Goal: Task Accomplishment & Management: Manage account settings

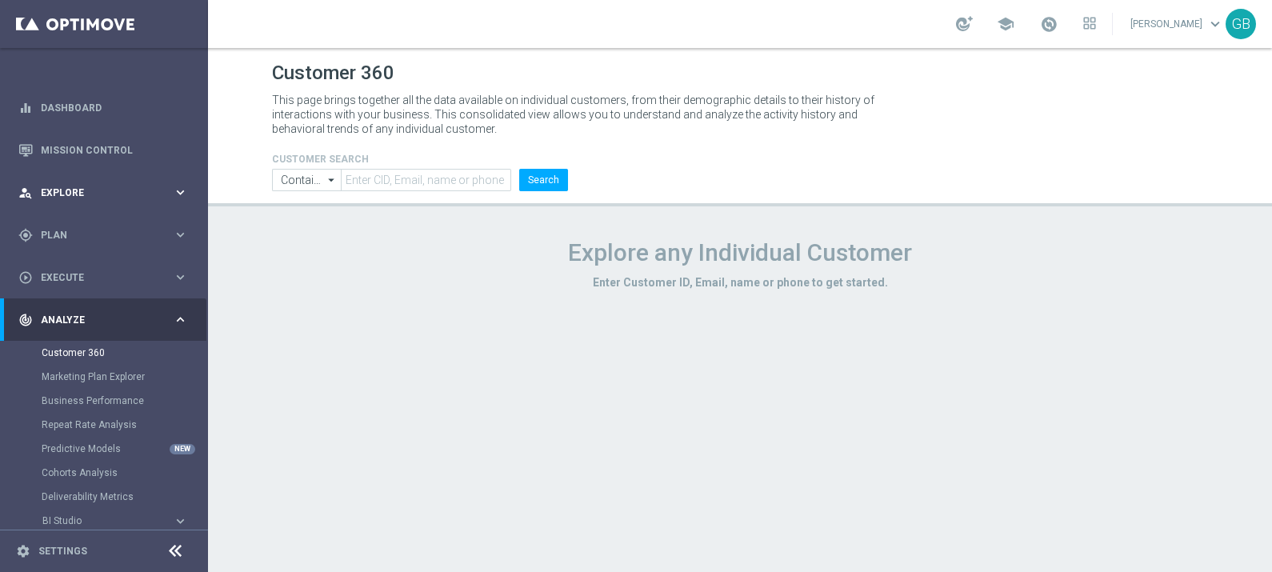
click at [55, 193] on span "Explore" at bounding box center [107, 193] width 132 height 10
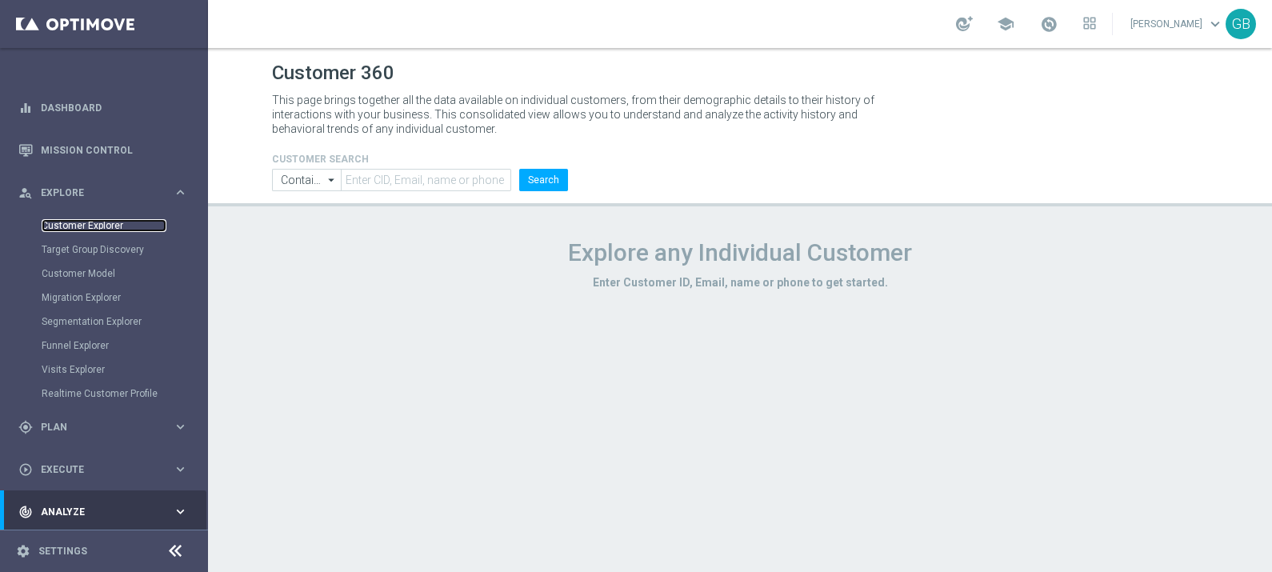
click at [93, 224] on link "Customer Explorer" at bounding box center [104, 225] width 125 height 13
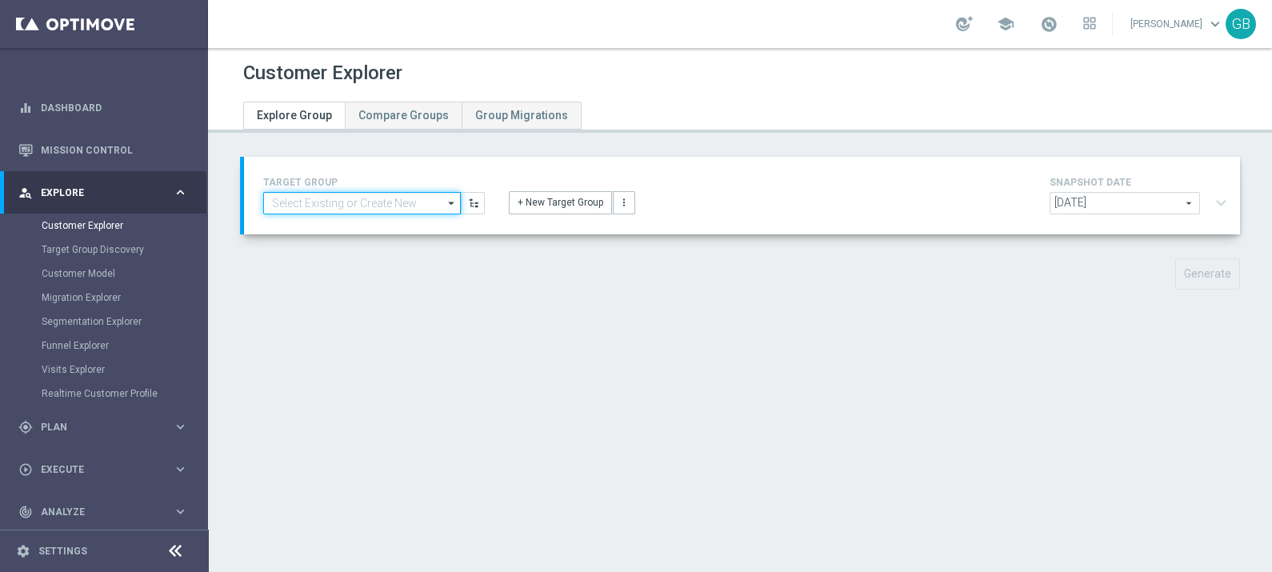
click at [402, 200] on input at bounding box center [362, 203] width 198 height 22
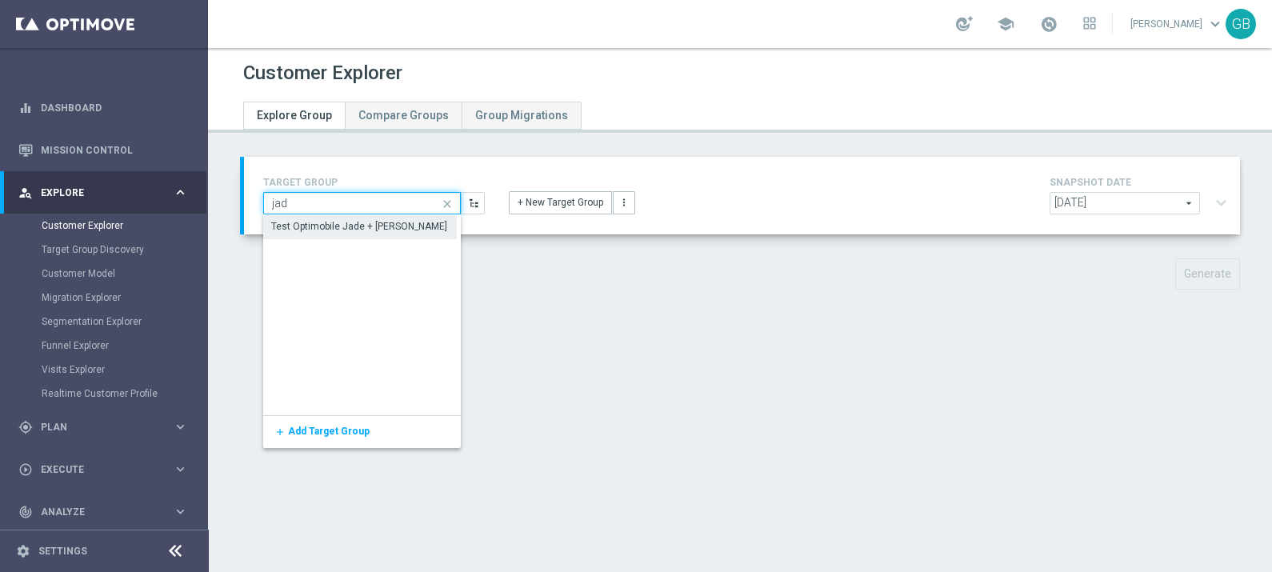
type input "jad"
click at [376, 226] on div "Test Optimobile Jade + Matteo" at bounding box center [360, 234] width 176 height 29
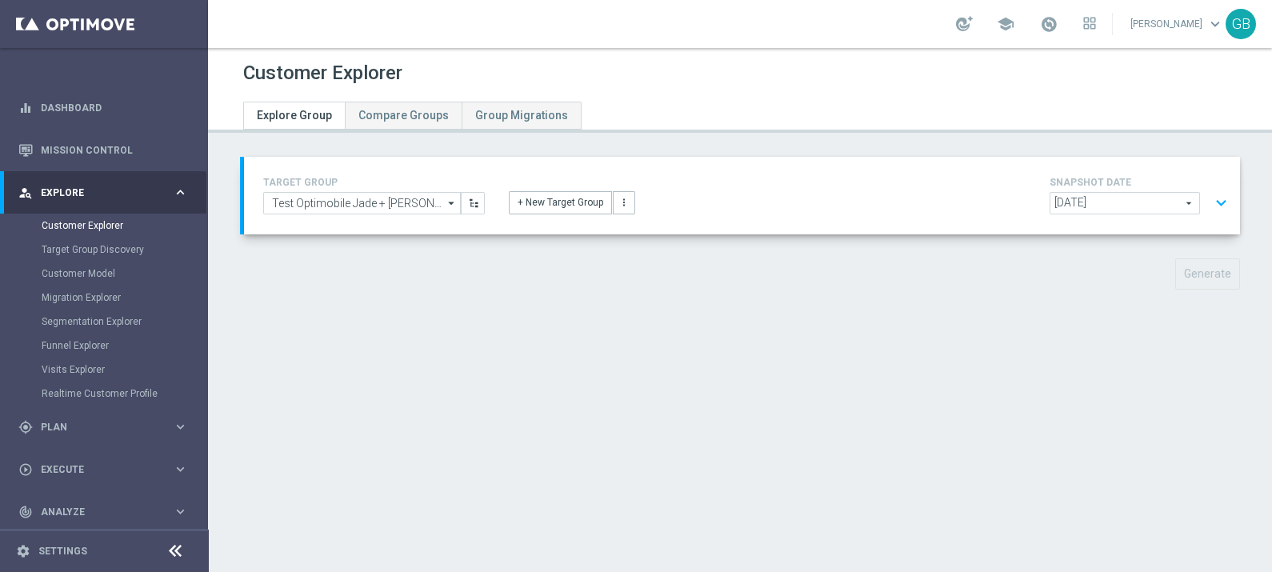
click at [1210, 196] on button "expand_more" at bounding box center [1221, 203] width 23 height 30
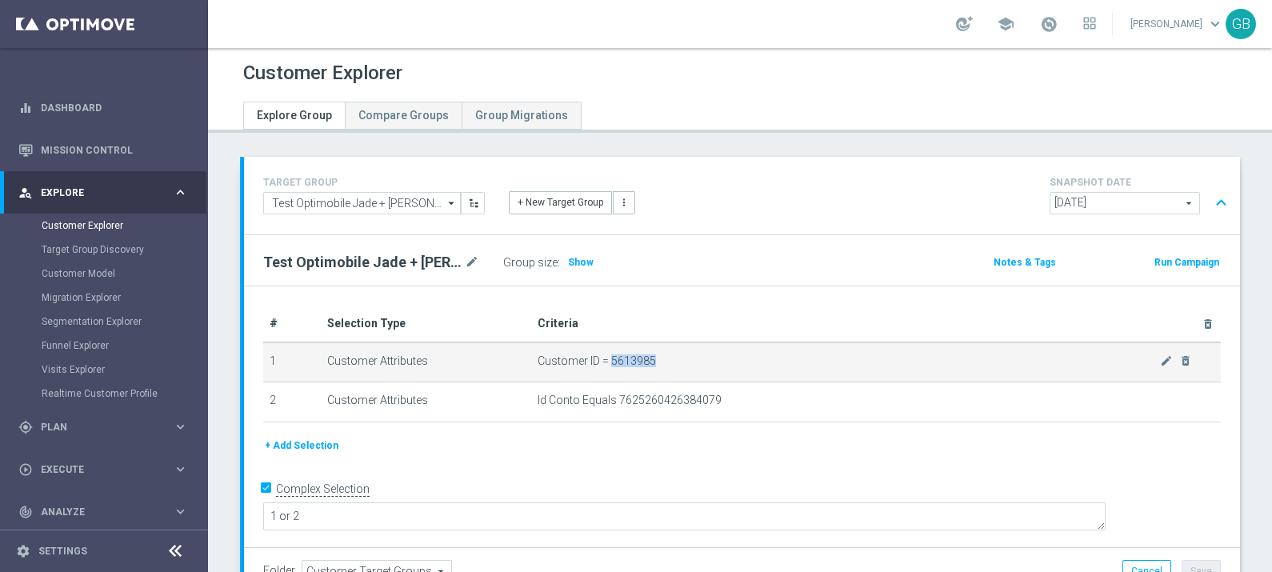
drag, startPoint x: 608, startPoint y: 360, endPoint x: 678, endPoint y: 357, distance: 69.7
click at [678, 357] on span "Customer ID = 5613985" at bounding box center [849, 361] width 622 height 14
copy span "5613985"
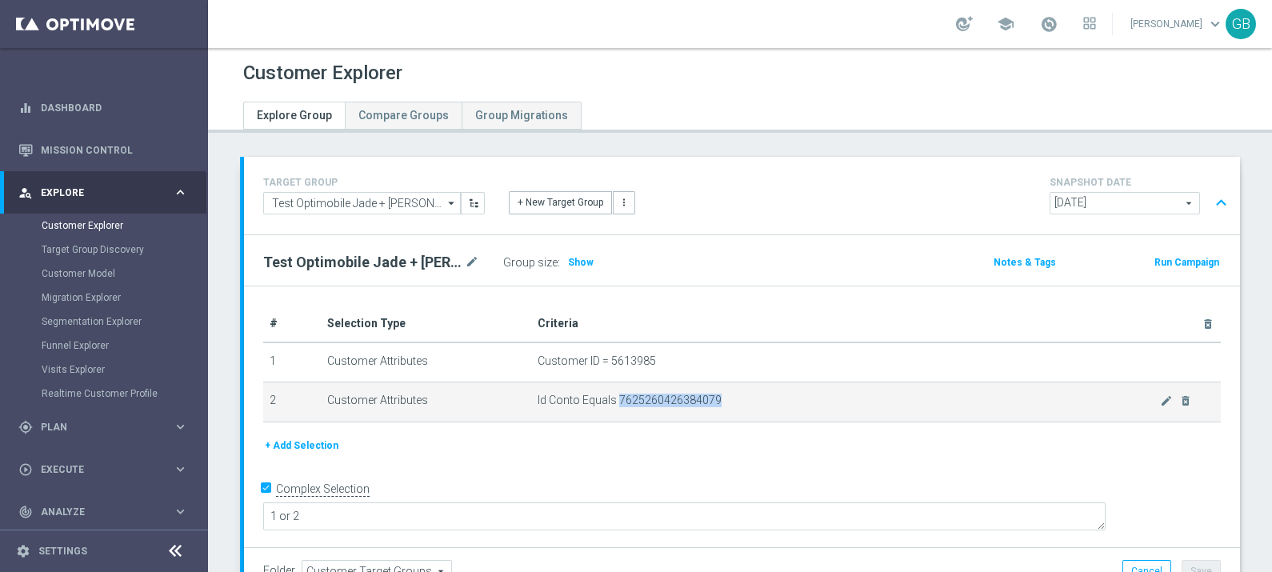
drag, startPoint x: 615, startPoint y: 398, endPoint x: 735, endPoint y: 394, distance: 120.1
click at [735, 394] on span "Id Conto Equals 7625260426384079" at bounding box center [849, 401] width 622 height 14
copy span "7625260426384079"
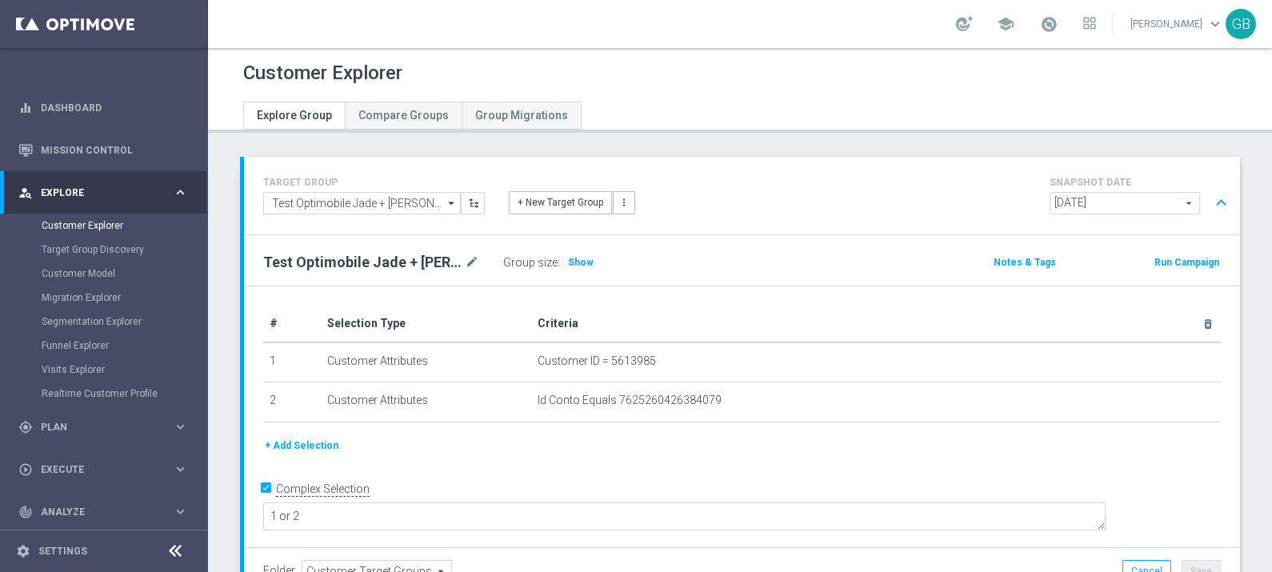
click at [680, 460] on div "+ Add Selection" at bounding box center [742, 452] width 982 height 30
click at [56, 548] on link "Settings" at bounding box center [62, 551] width 49 height 10
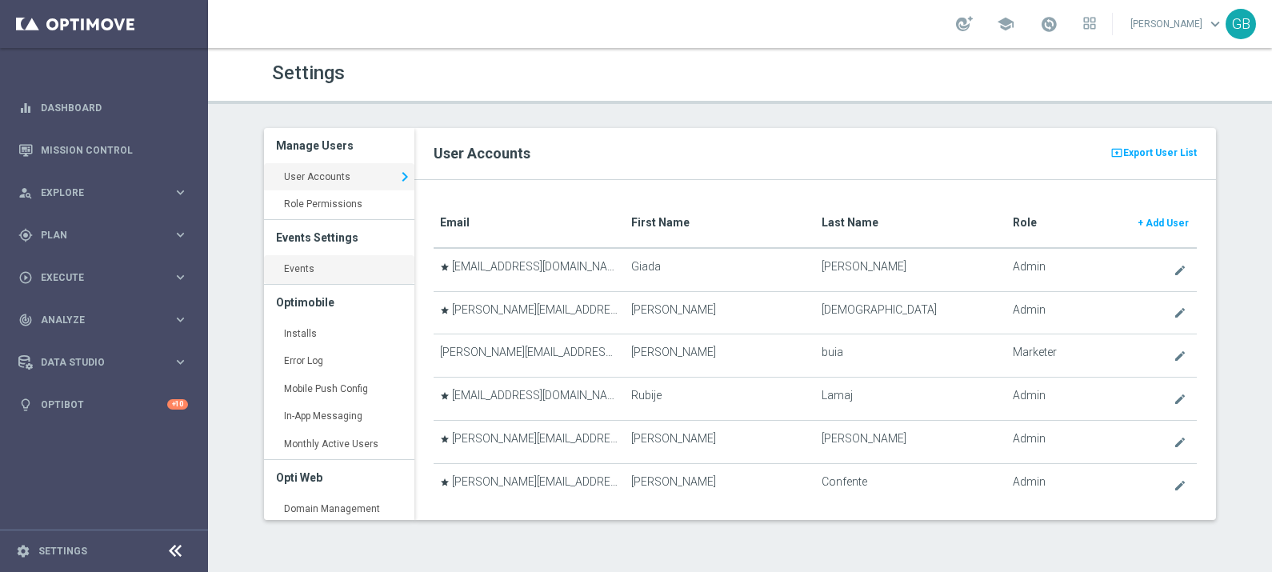
click at [310, 274] on link "Events keyboard_arrow_right" at bounding box center [339, 269] width 150 height 29
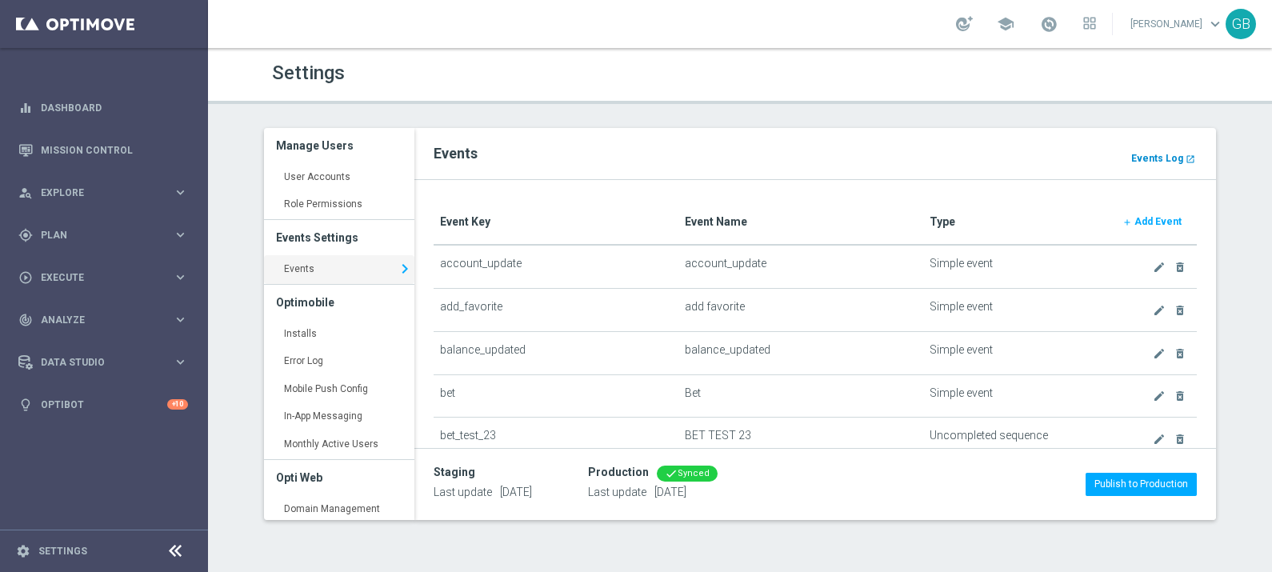
click at [1161, 155] on b "Events Log" at bounding box center [1157, 158] width 52 height 11
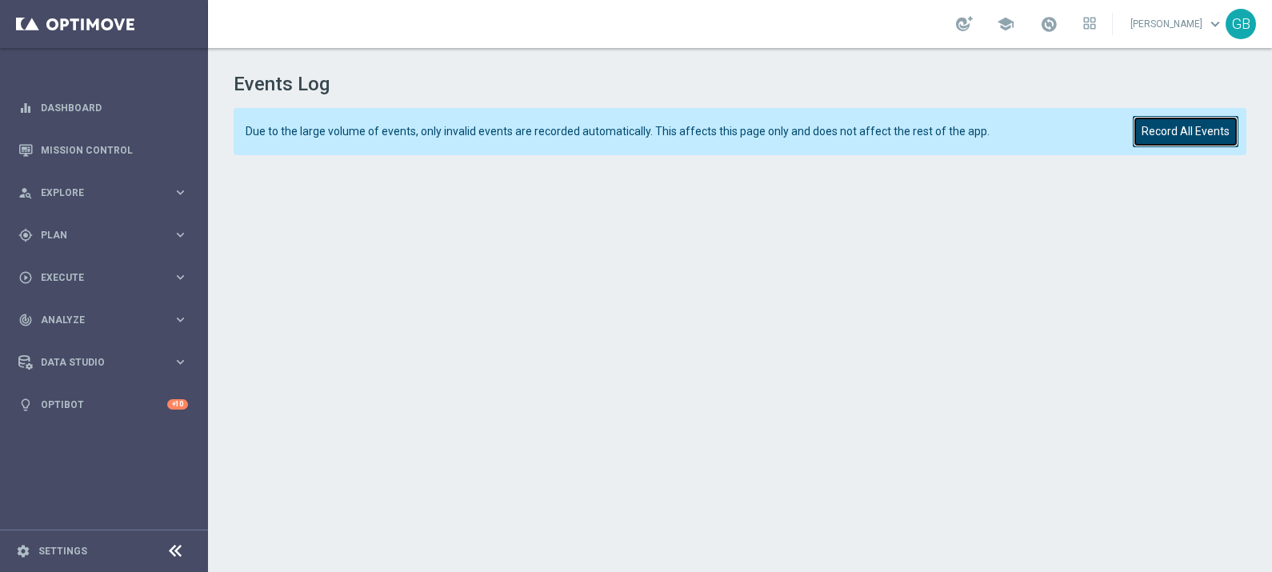
click at [1190, 129] on button "Record All Events" at bounding box center [1186, 131] width 106 height 31
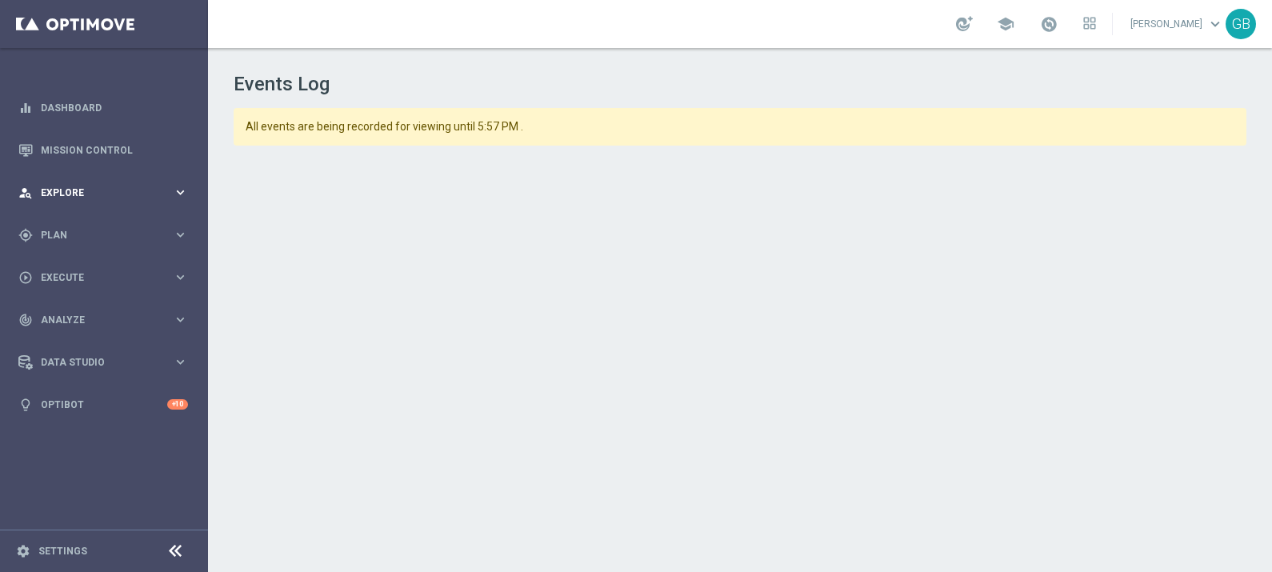
click at [86, 188] on span "Explore" at bounding box center [107, 193] width 132 height 10
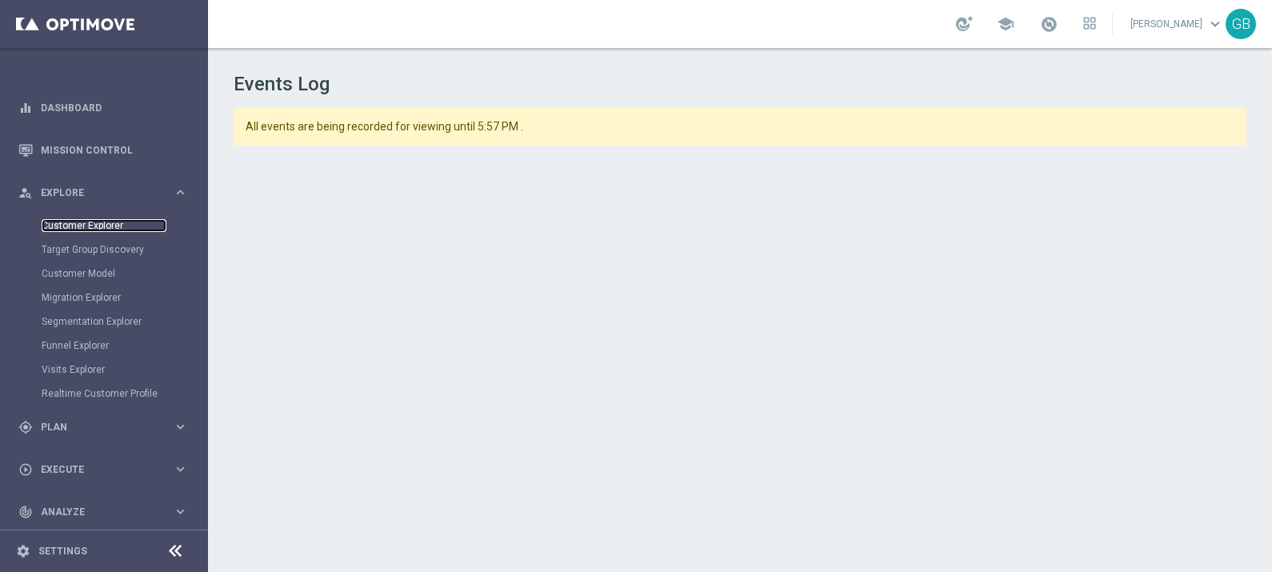
click at [99, 222] on link "Customer Explorer" at bounding box center [104, 225] width 125 height 13
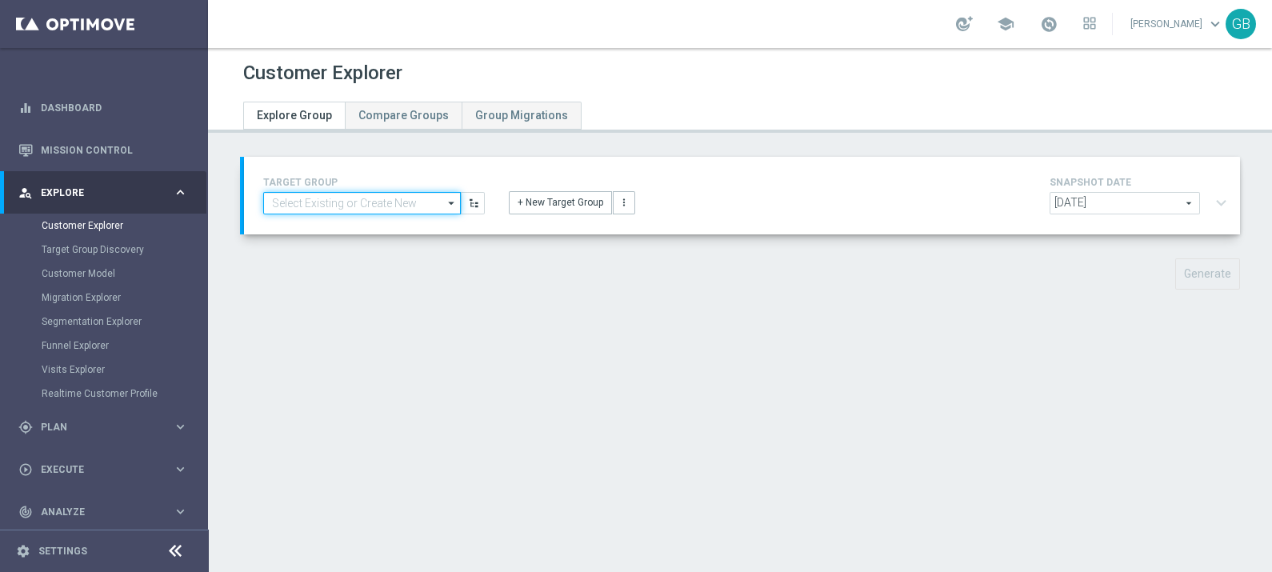
click at [352, 205] on input at bounding box center [362, 203] width 198 height 22
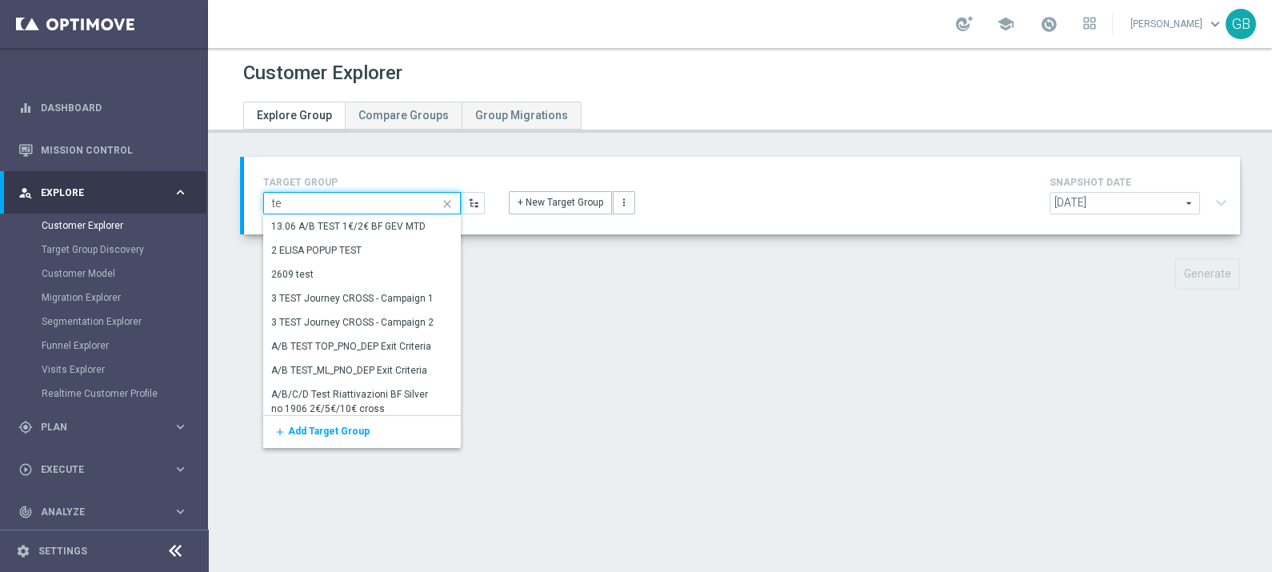
type input "t"
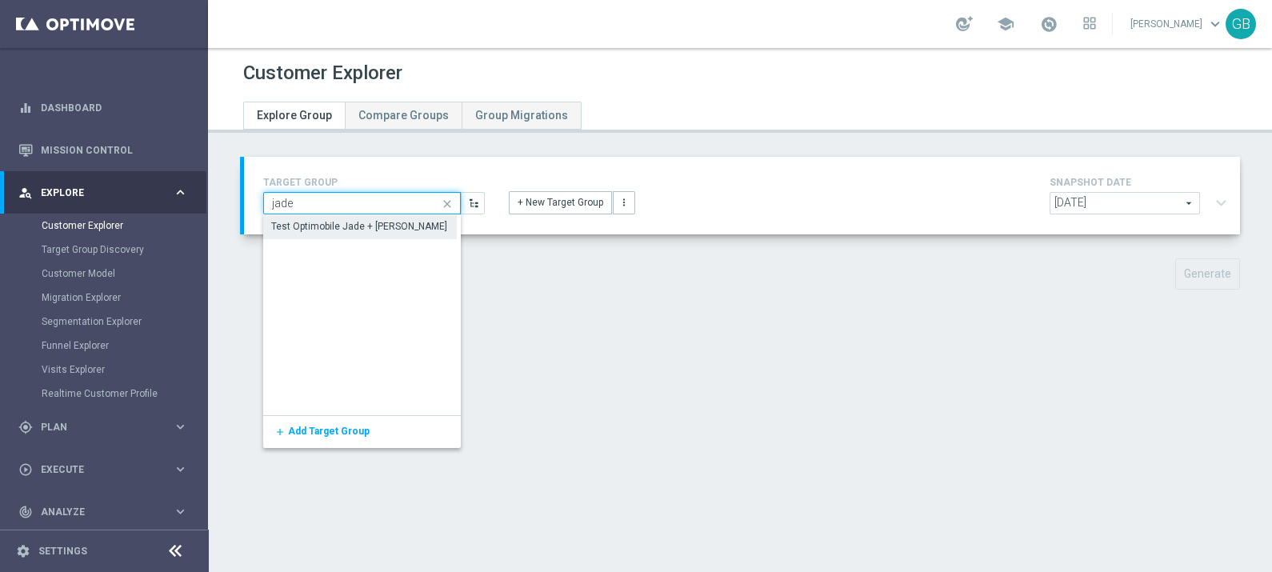
type input "jade"
click at [358, 218] on div "Test Optimobile Jade + Matteo" at bounding box center [360, 234] width 194 height 38
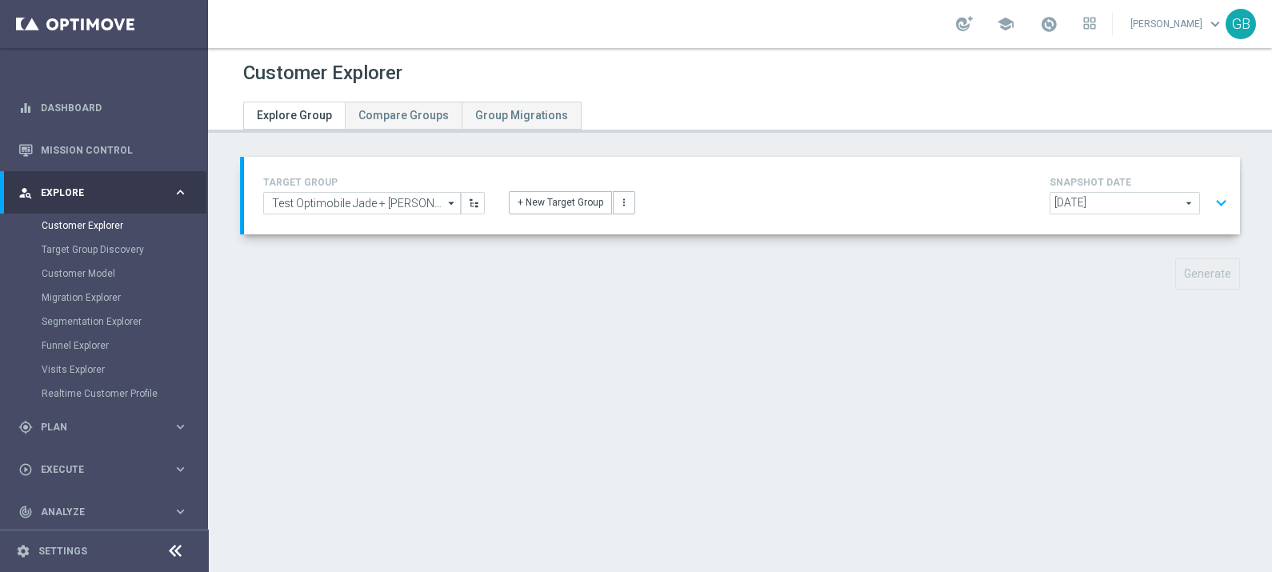
click at [1210, 206] on button "expand_more" at bounding box center [1221, 203] width 23 height 30
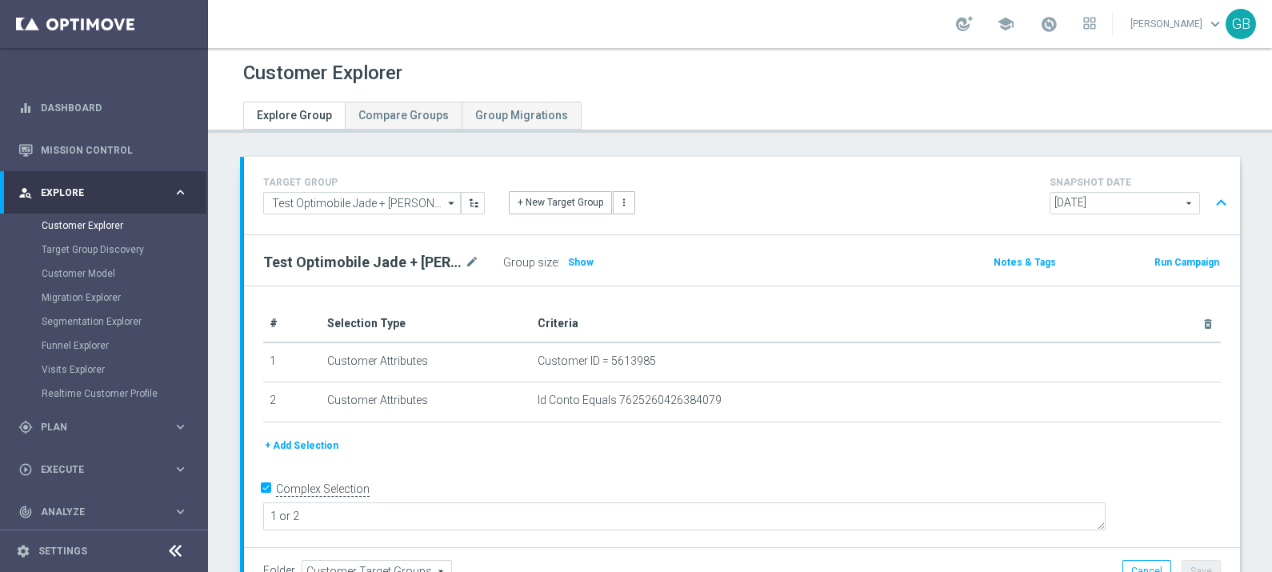
scroll to position [66, 0]
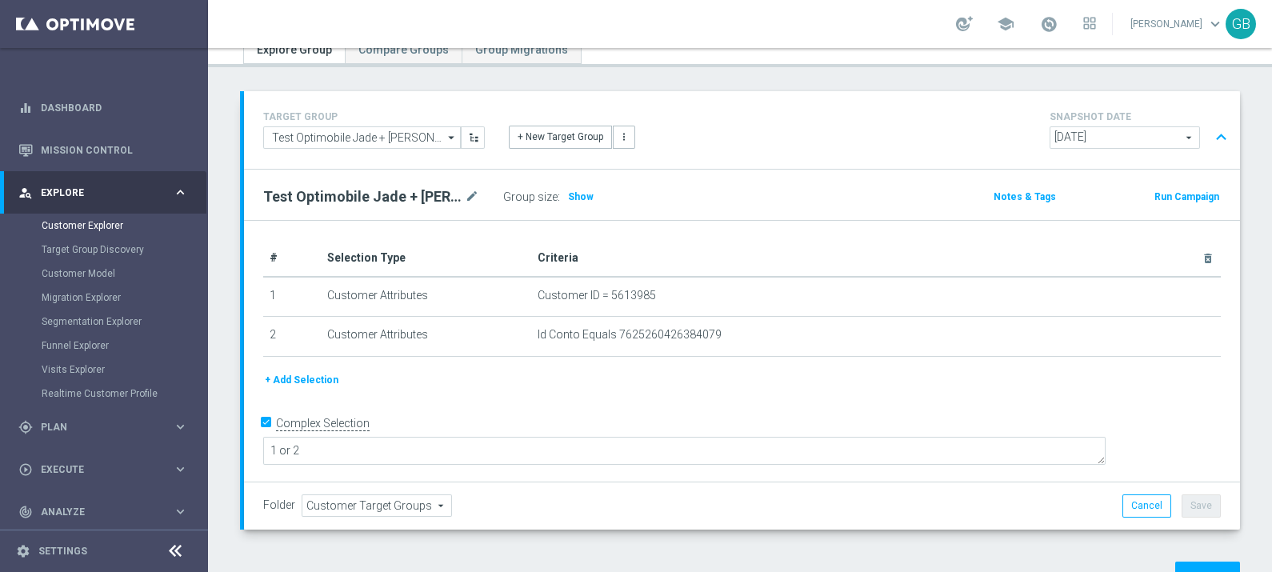
click at [1202, 519] on div "Folder Customer Target Groups Customer Target Groups arrow_drop_down search Can…" at bounding box center [742, 505] width 996 height 47
click at [1190, 566] on button "Generate" at bounding box center [1207, 577] width 65 height 31
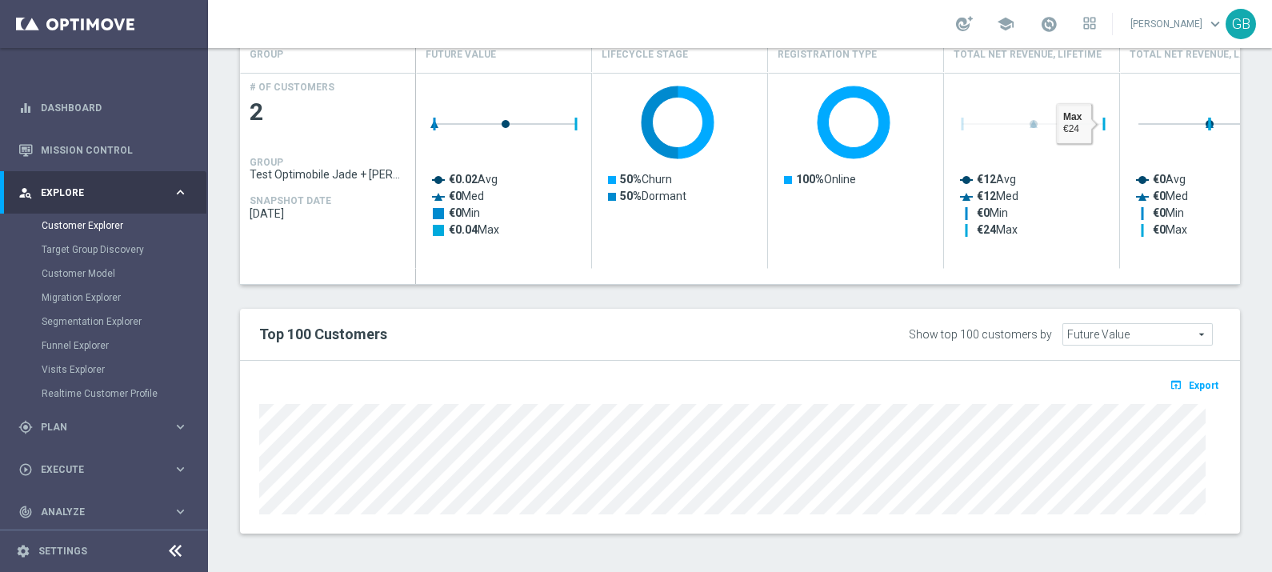
scroll to position [0, 0]
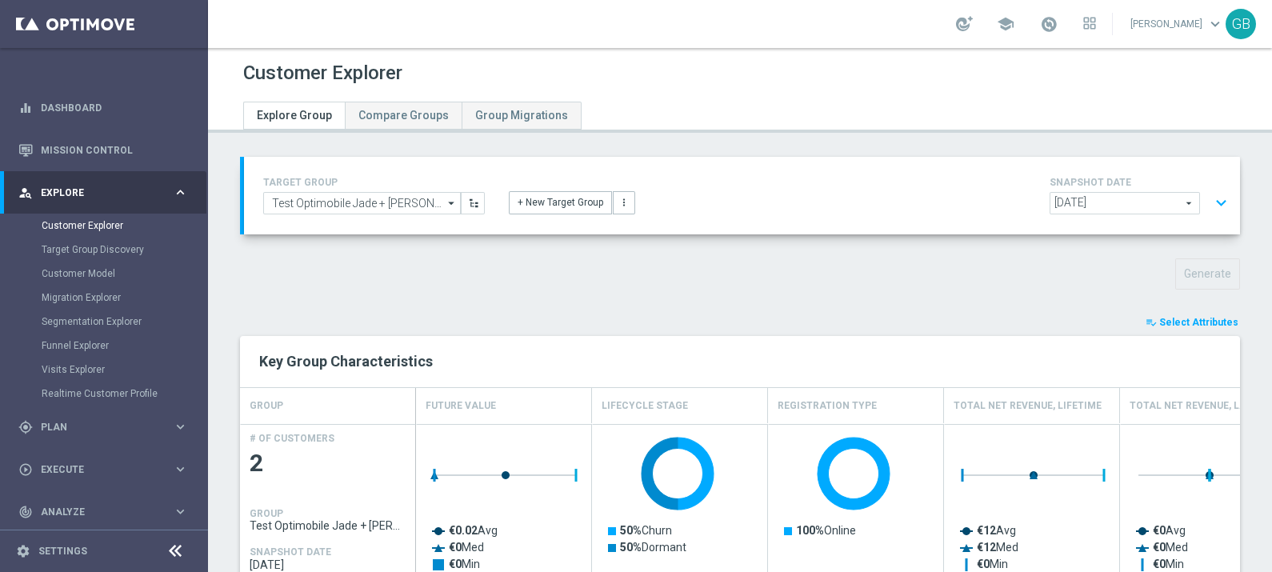
click at [1168, 318] on span "Select Attributes" at bounding box center [1198, 322] width 79 height 11
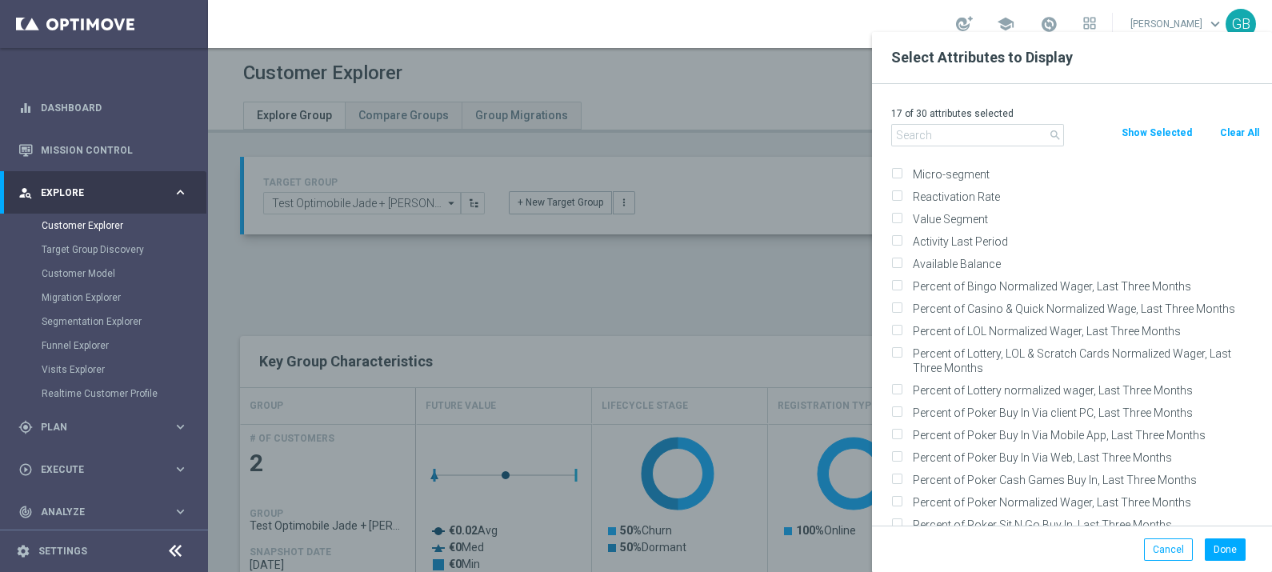
scroll to position [178, 0]
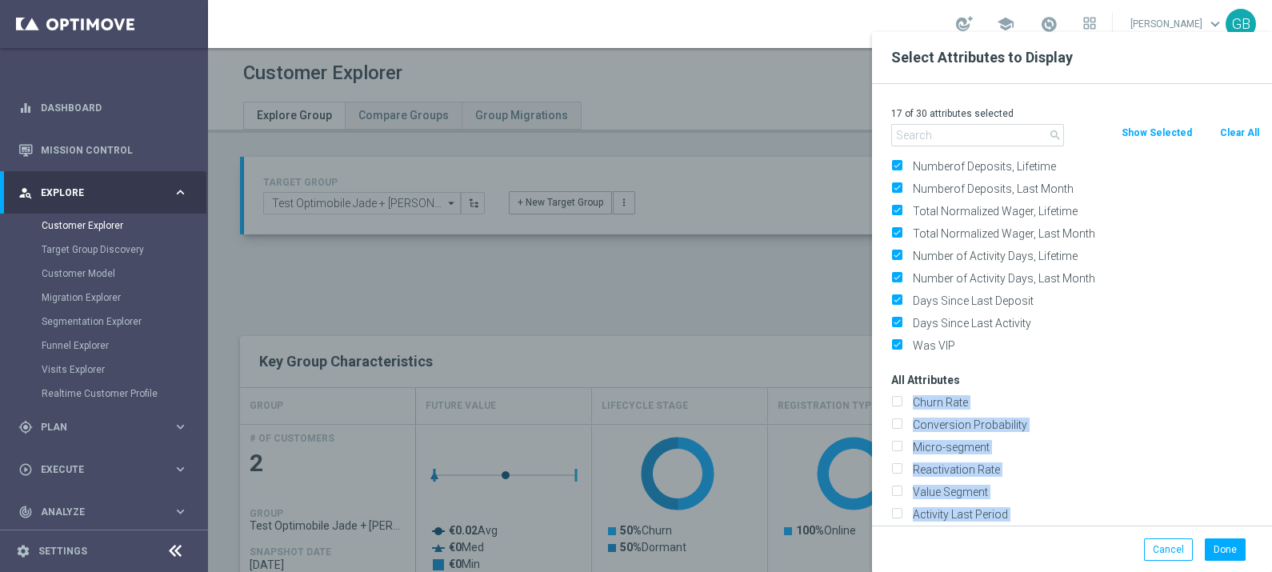
drag, startPoint x: 958, startPoint y: 444, endPoint x: 955, endPoint y: 201, distance: 243.2
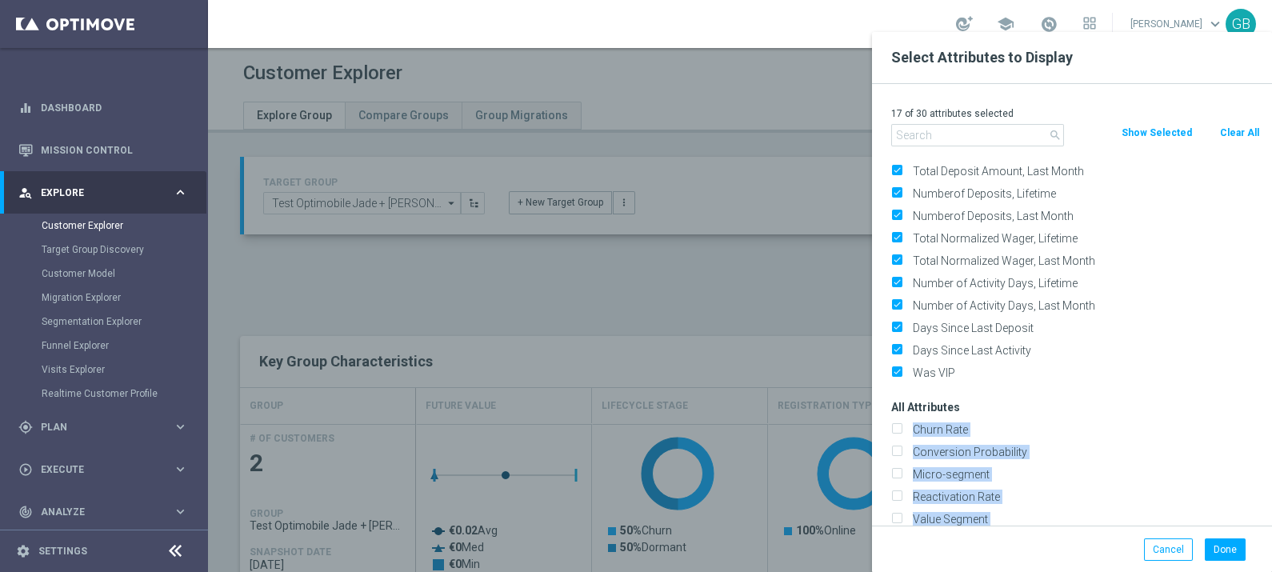
scroll to position [0, 0]
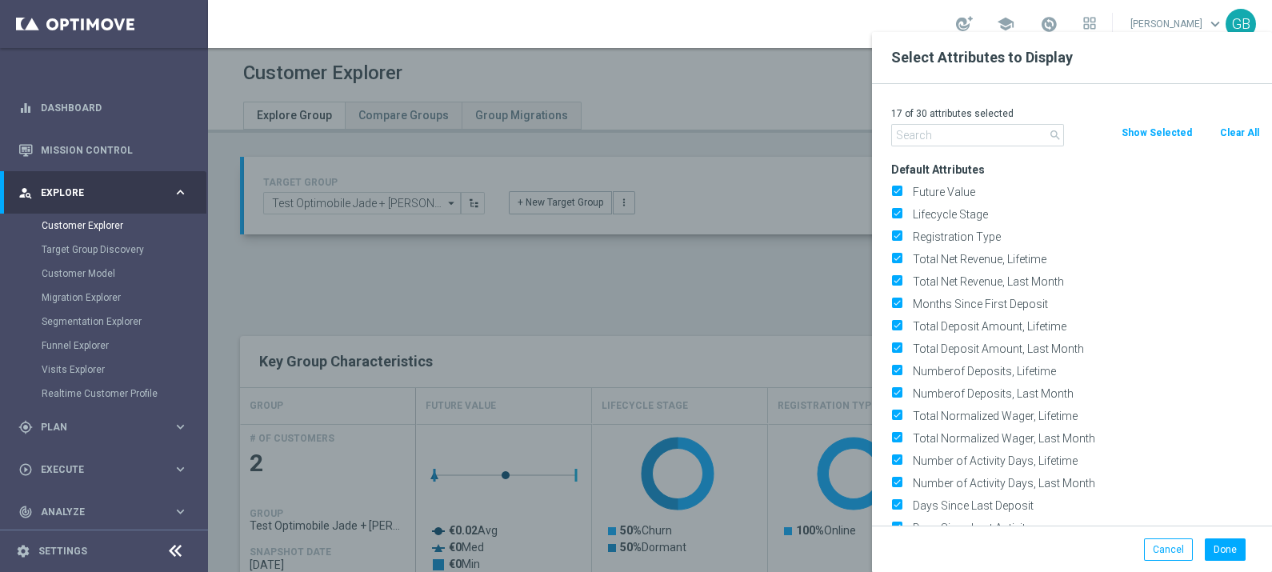
click at [1226, 125] on button "Clear All" at bounding box center [1239, 133] width 42 height 18
checkbox input "false"
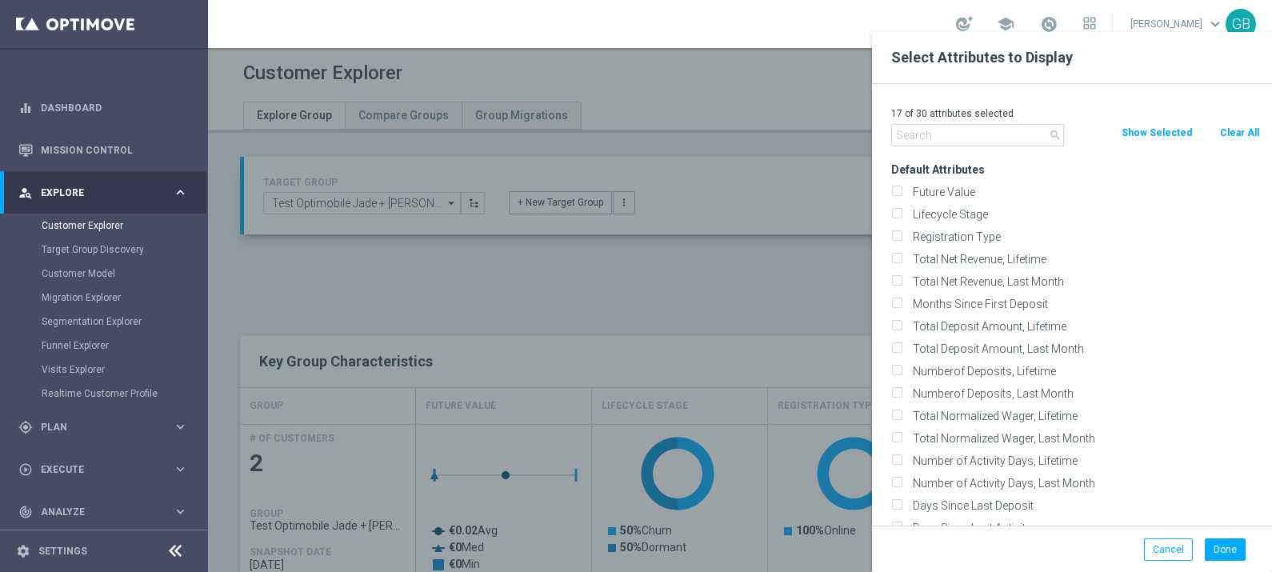
checkbox input "false"
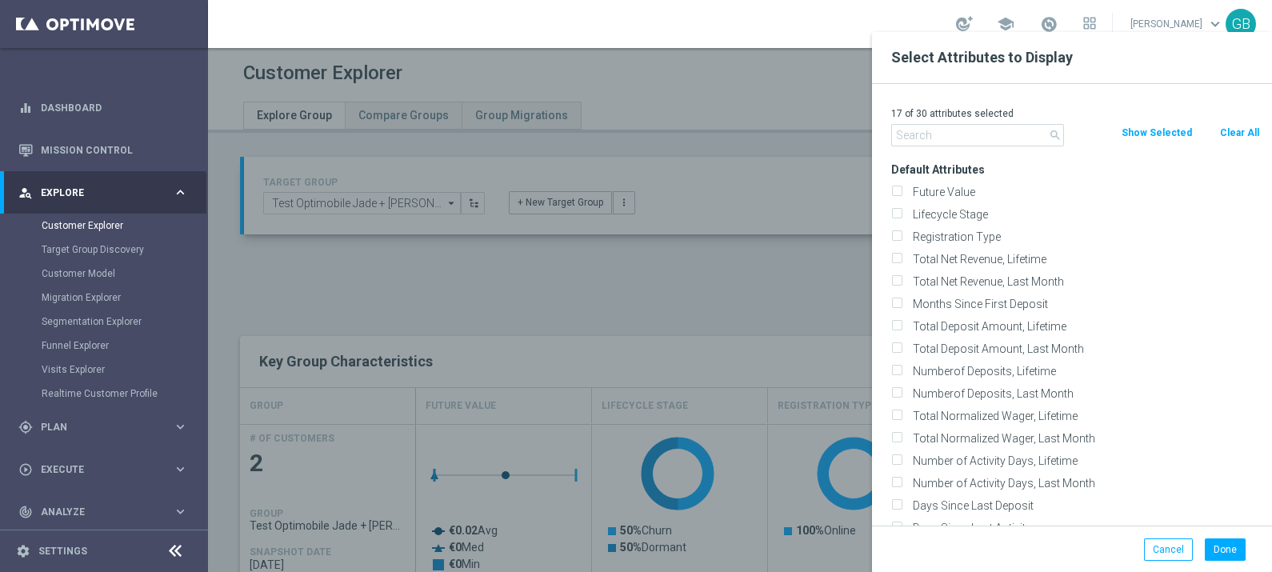
checkbox input "false"
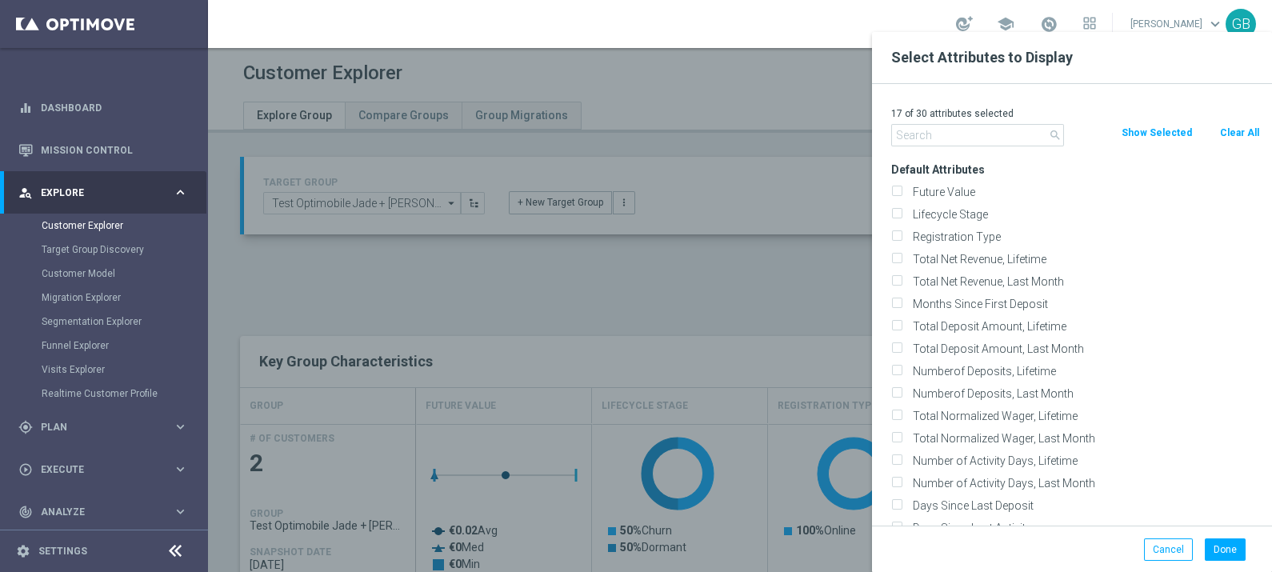
checkbox input "false"
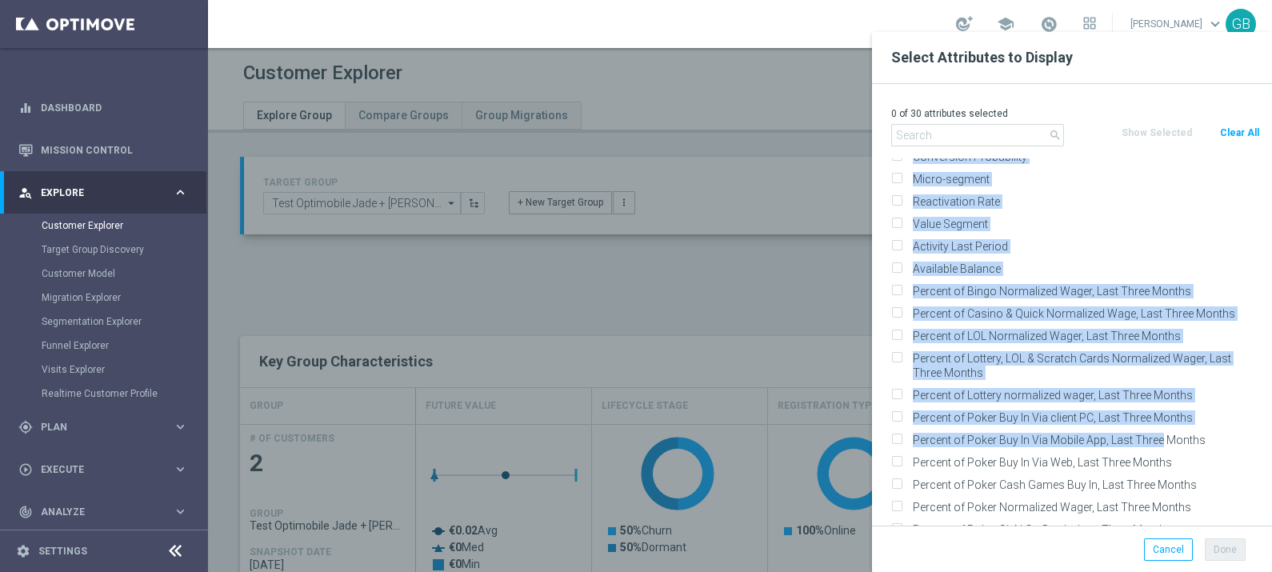
scroll to position [464, 0]
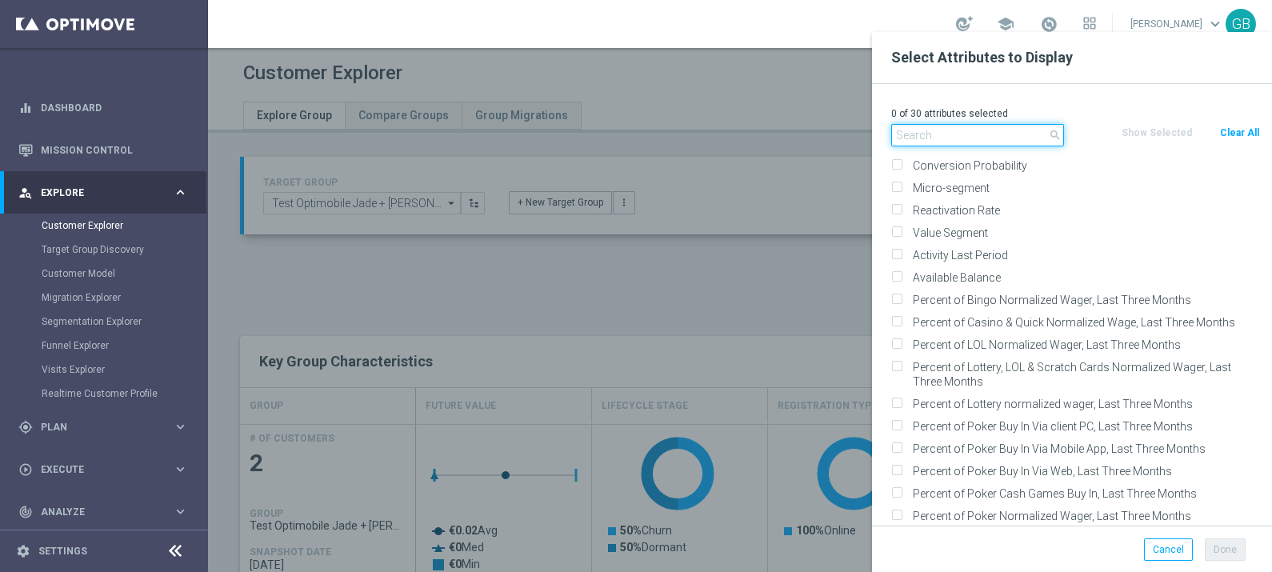
click at [939, 135] on input "text" at bounding box center [977, 135] width 173 height 22
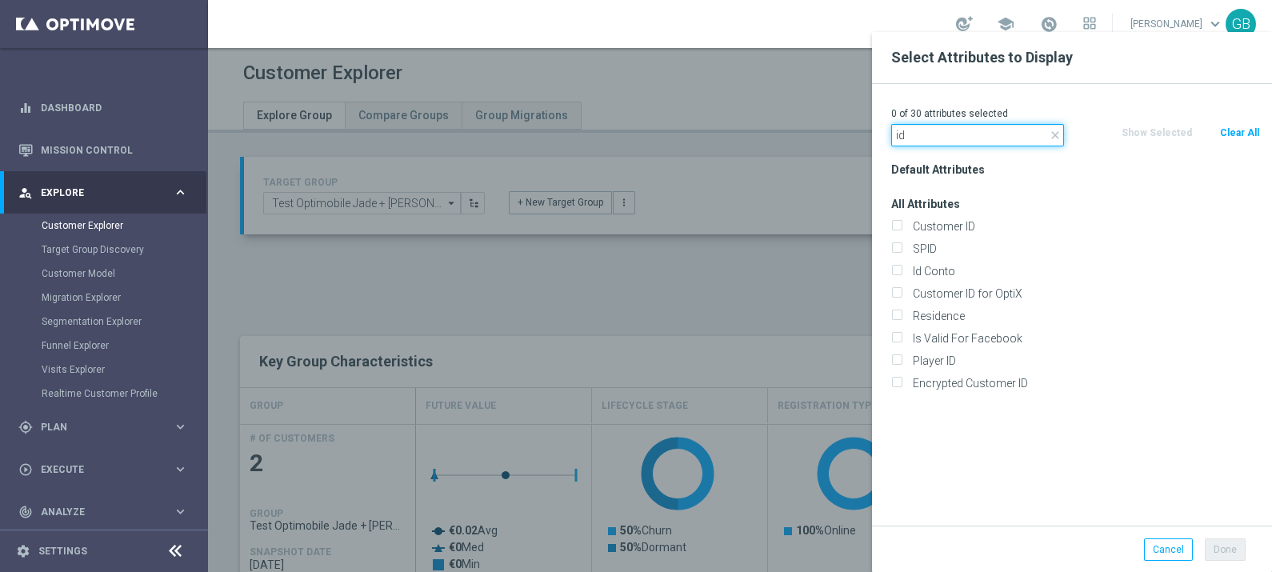
scroll to position [0, 0]
type input "id"
click at [907, 265] on label "Id Conto" at bounding box center [1083, 271] width 353 height 14
click at [893, 268] on input "Id Conto" at bounding box center [896, 273] width 10 height 10
checkbox input "true"
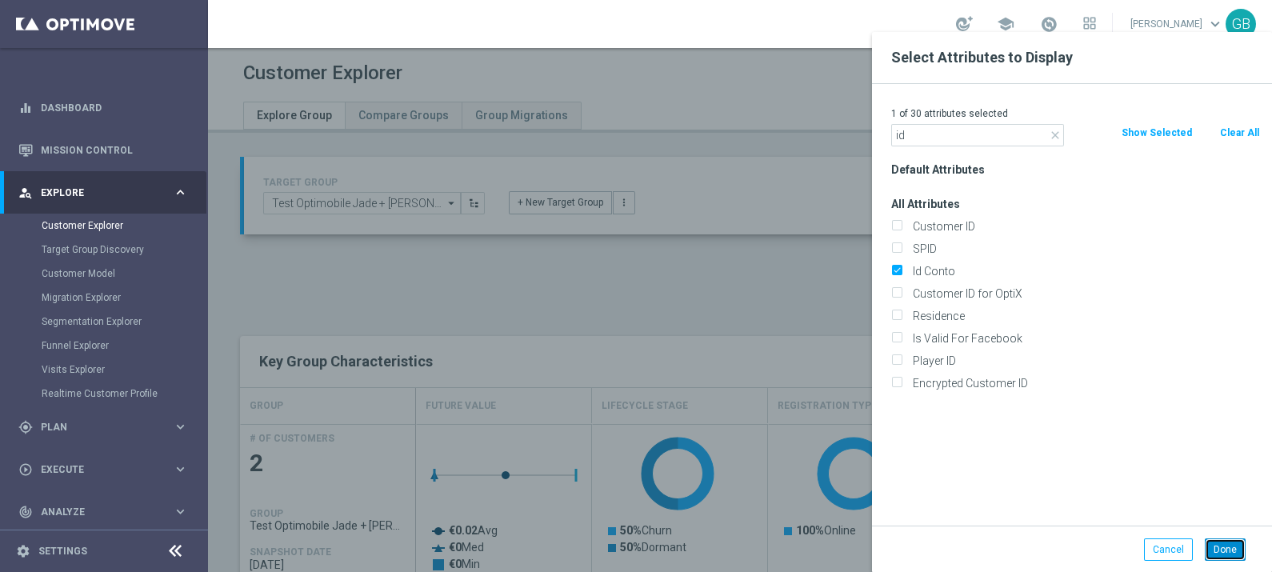
click at [1226, 552] on button "Done" at bounding box center [1225, 549] width 41 height 22
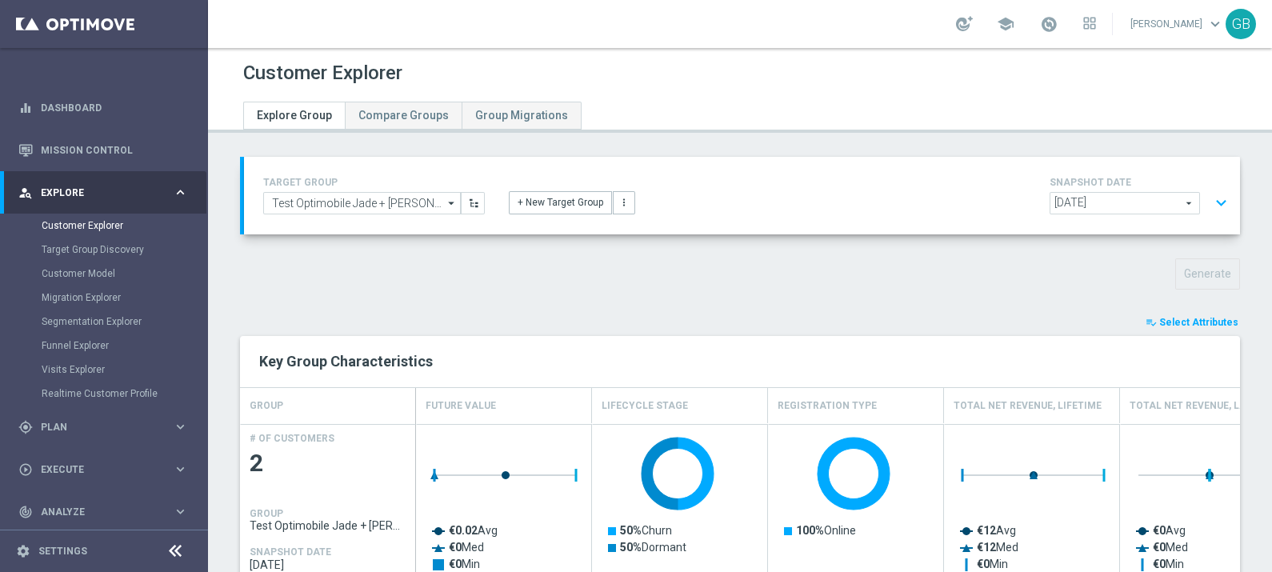
type input "Search"
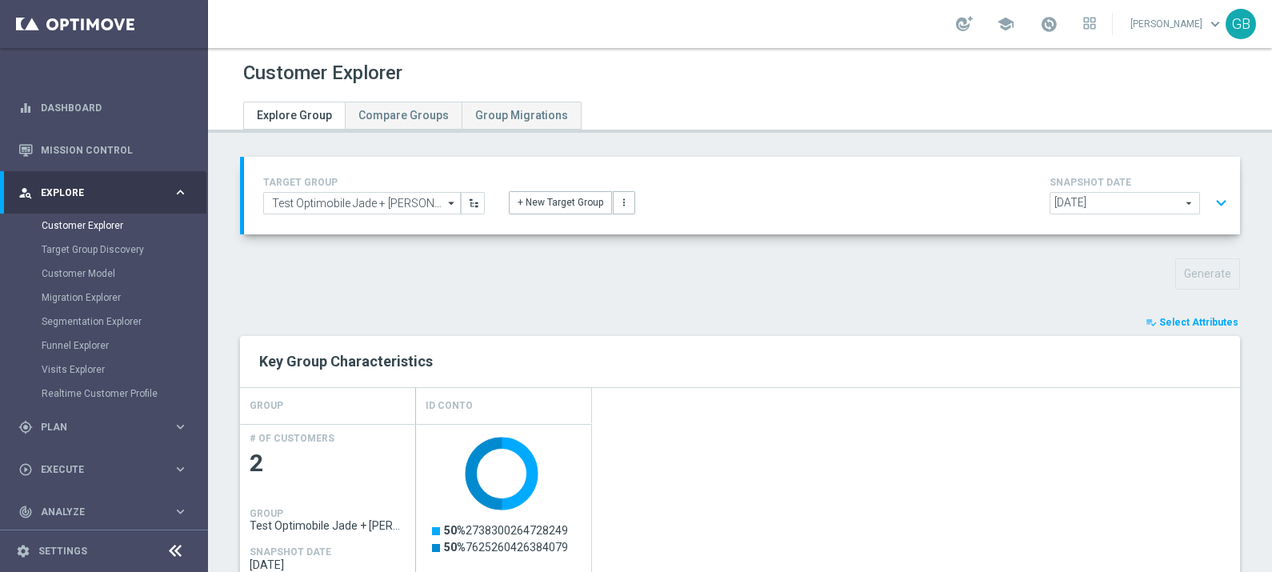
click at [1210, 198] on button "expand_more" at bounding box center [1221, 203] width 23 height 30
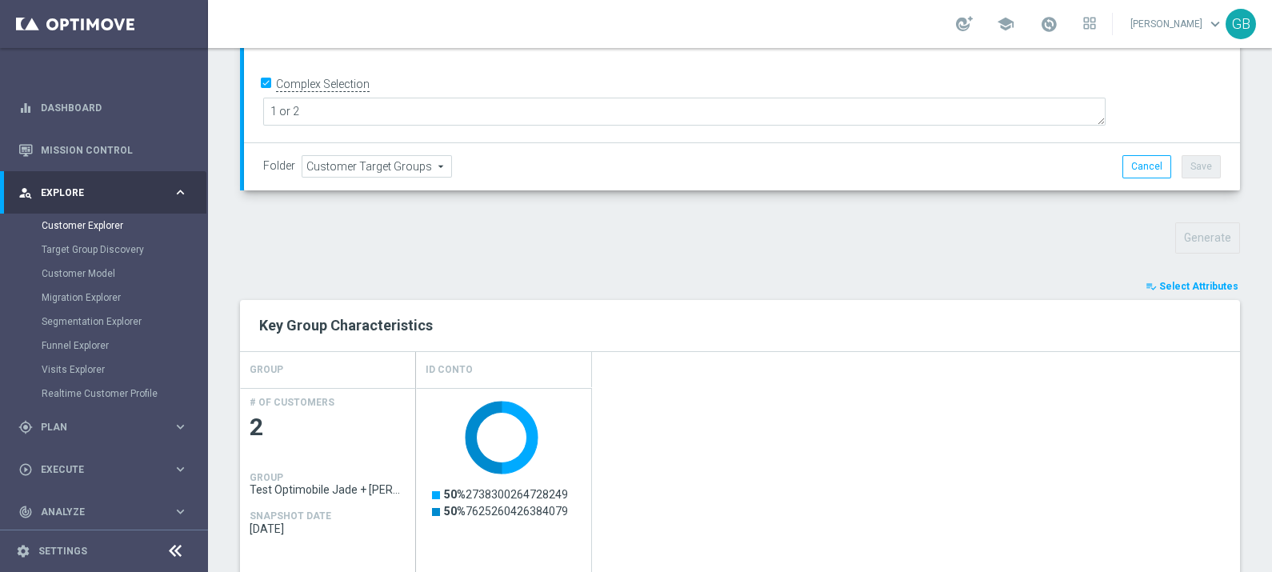
scroll to position [704, 0]
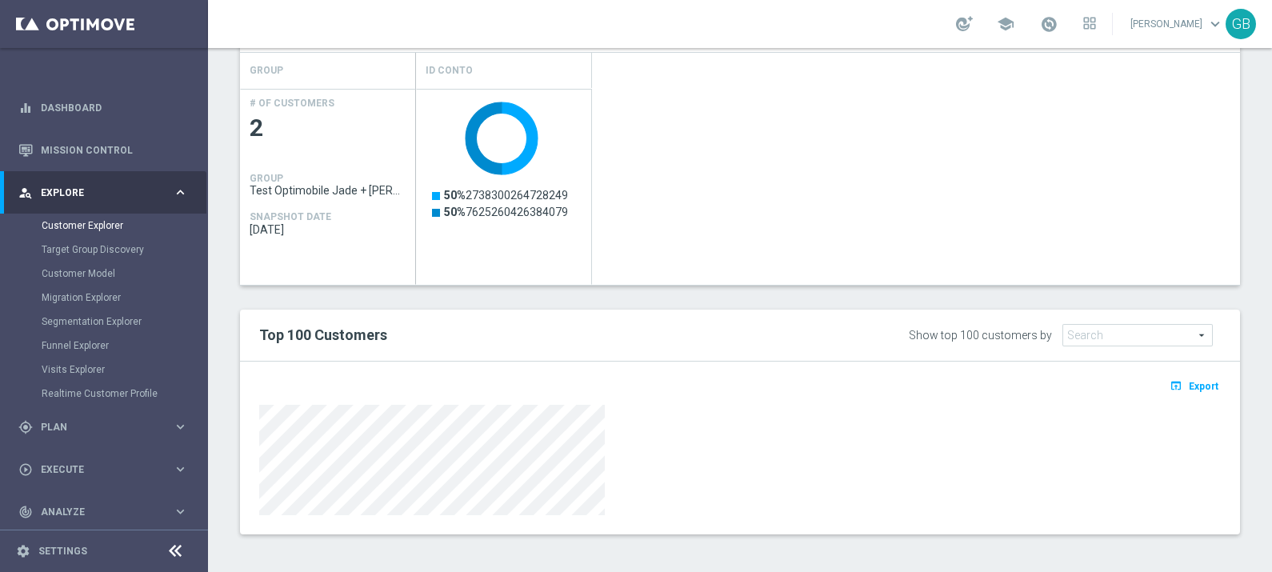
click at [250, 485] on div at bounding box center [740, 458] width 986 height 114
click at [665, 444] on div at bounding box center [740, 460] width 962 height 110
click at [247, 449] on div at bounding box center [740, 458] width 986 height 114
click at [60, 552] on link "Settings" at bounding box center [62, 551] width 49 height 10
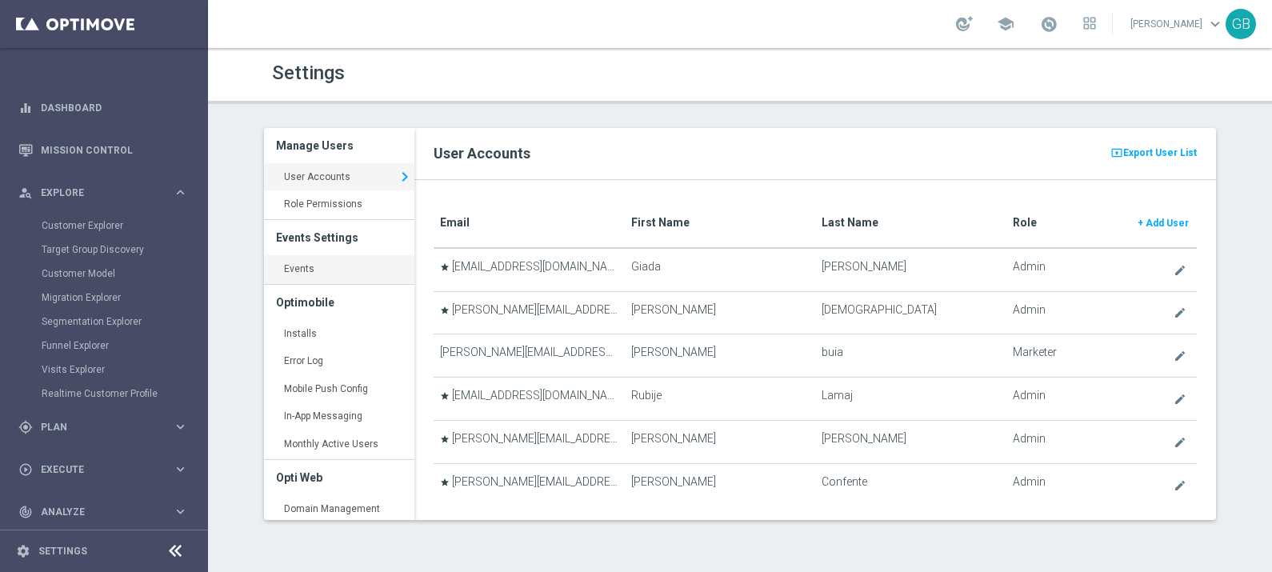
click at [318, 270] on link "Events keyboard_arrow_right" at bounding box center [339, 269] width 150 height 29
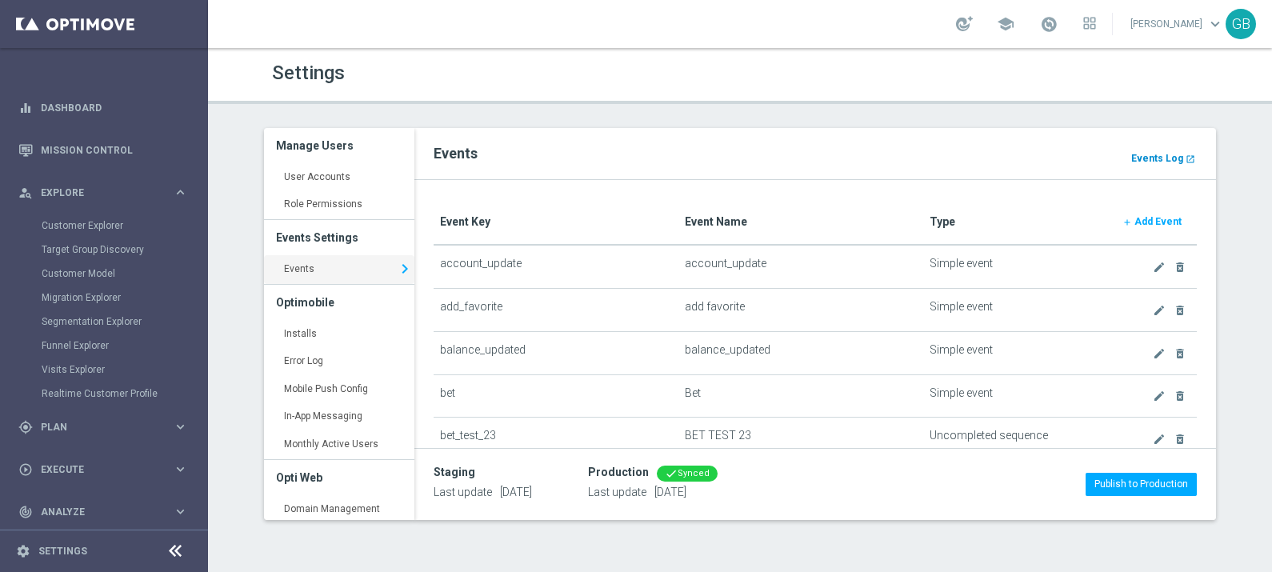
click at [1150, 158] on b "Events Log" at bounding box center [1157, 158] width 52 height 11
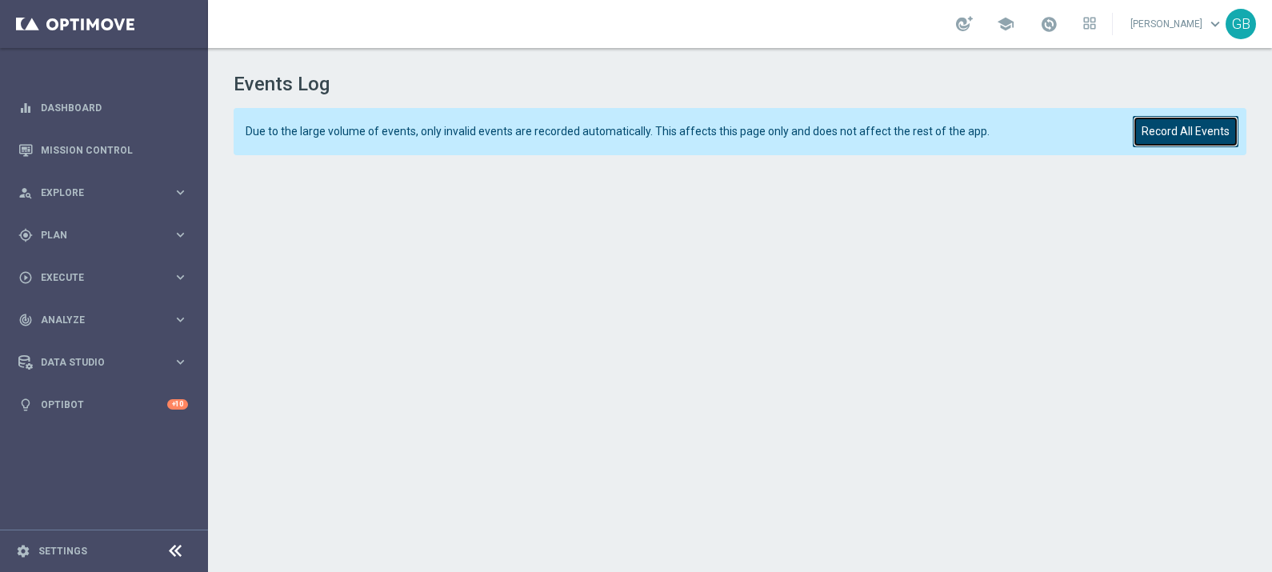
click at [1202, 130] on button "Record All Events" at bounding box center [1186, 131] width 106 height 31
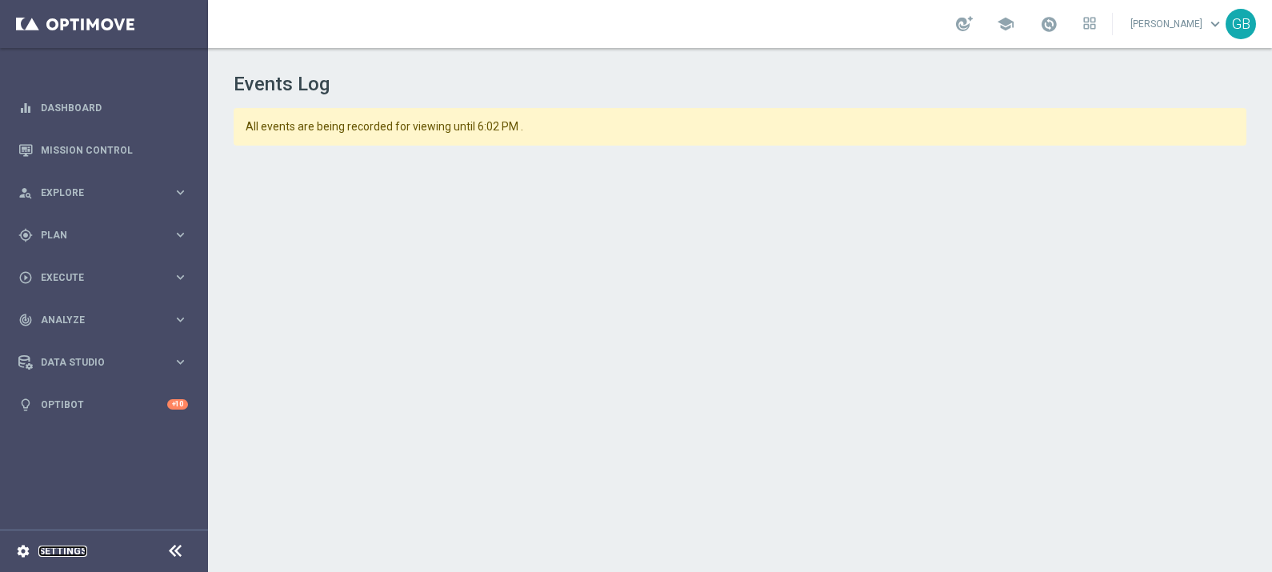
click at [66, 552] on link "Settings" at bounding box center [62, 551] width 49 height 10
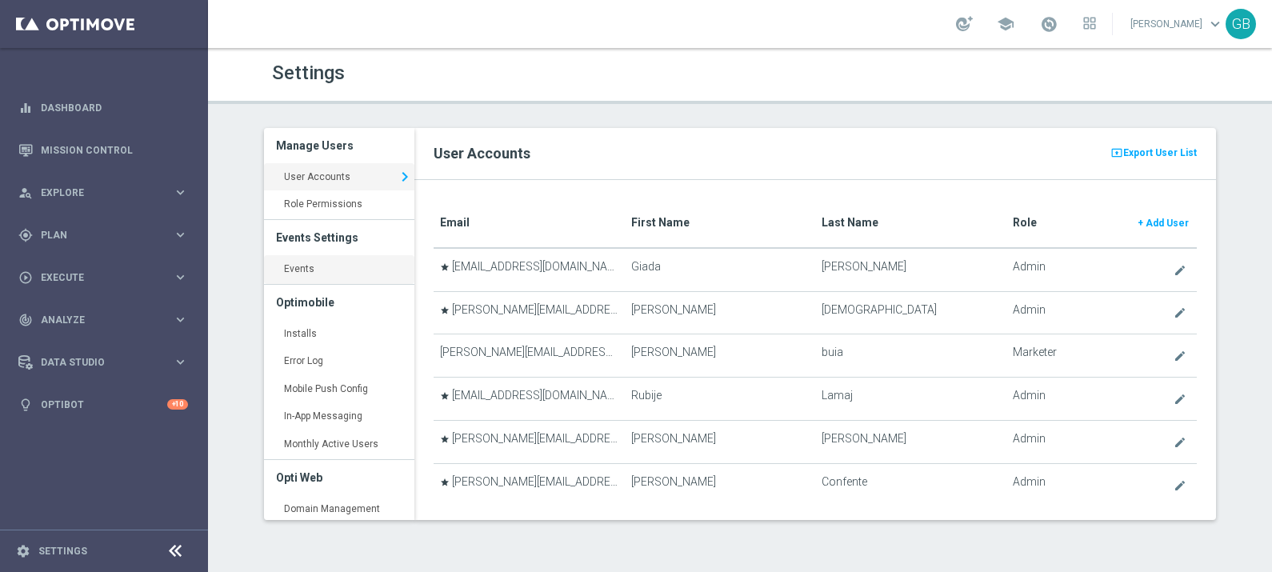
click at [350, 272] on link "Events keyboard_arrow_right" at bounding box center [339, 269] width 150 height 29
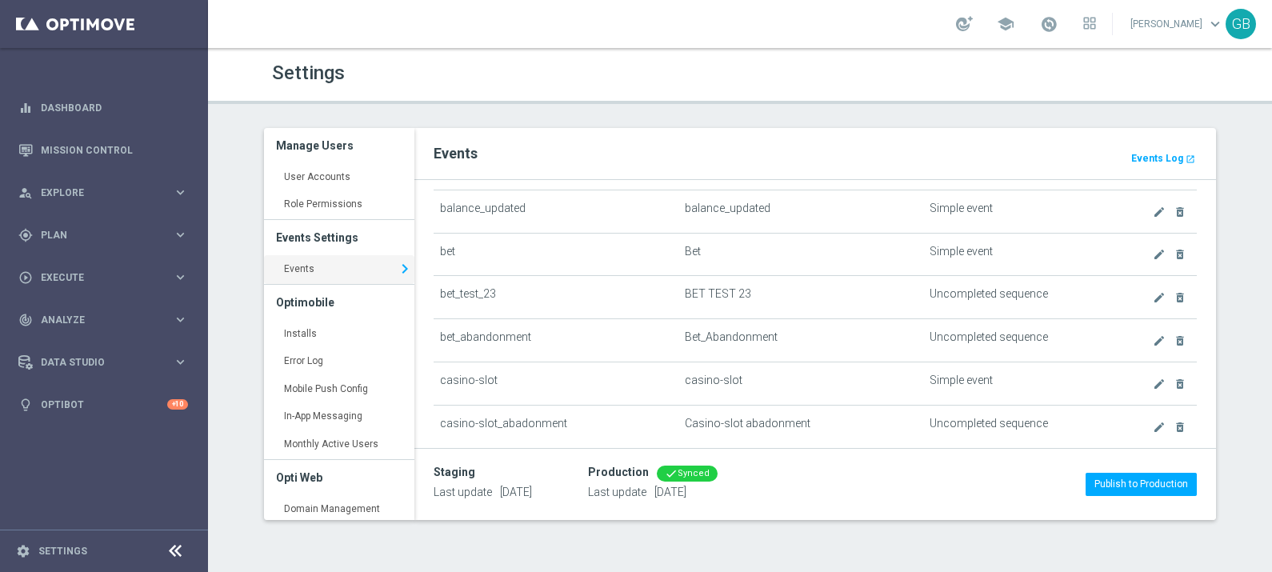
scroll to position [150, 0]
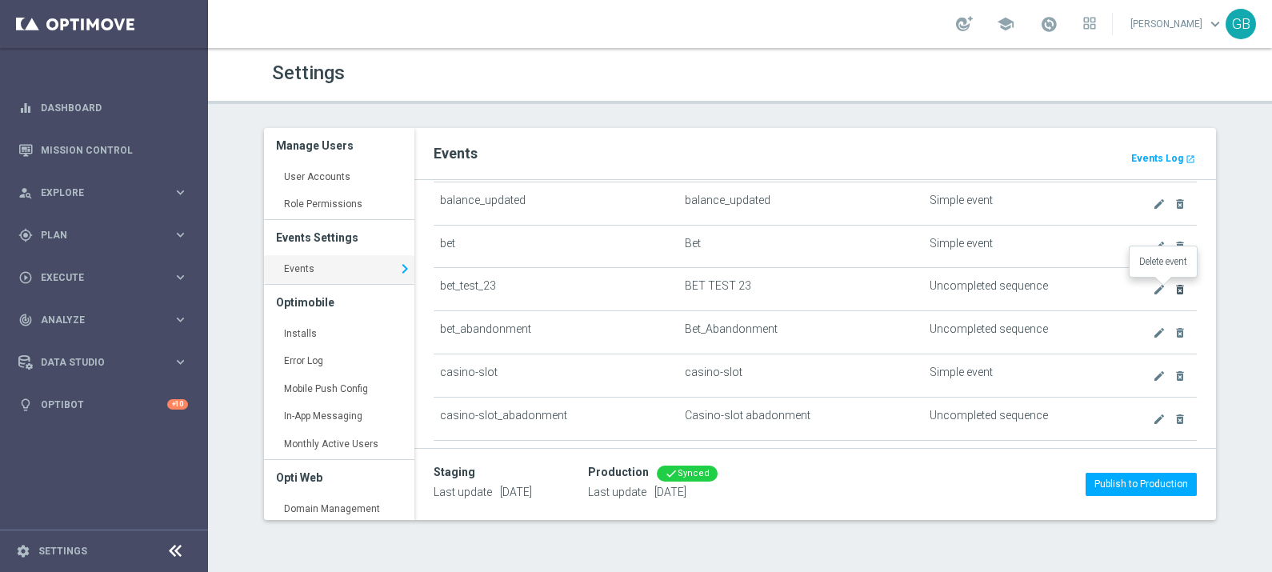
click at [1174, 286] on icon "delete_forever" at bounding box center [1180, 289] width 13 height 13
click at [1174, 283] on icon "delete_forever" at bounding box center [1180, 289] width 13 height 13
click at [1164, 282] on body "equalizer Dashboard Mission Control" at bounding box center [636, 286] width 1272 height 572
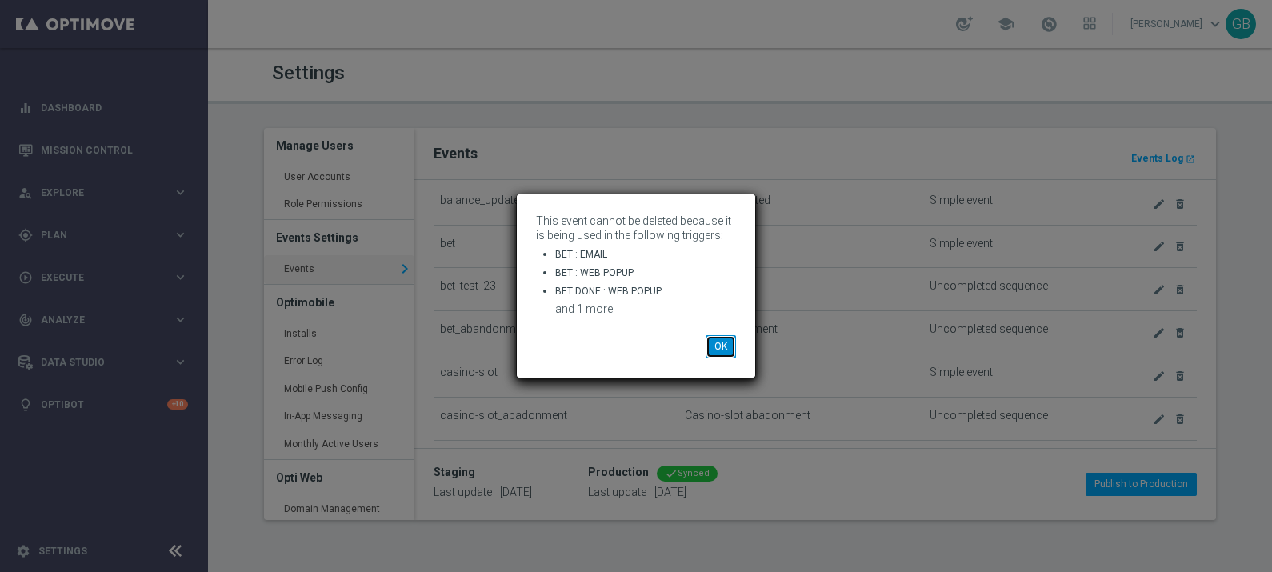
click at [726, 345] on button "OK" at bounding box center [721, 346] width 30 height 22
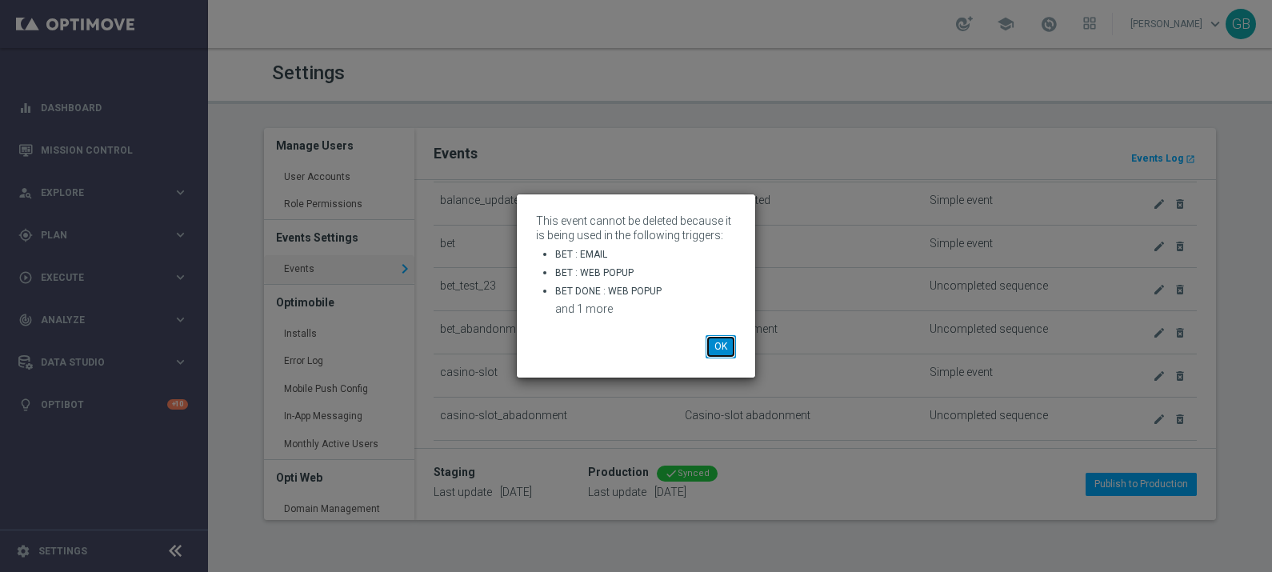
click at [718, 346] on button "OK" at bounding box center [721, 346] width 30 height 22
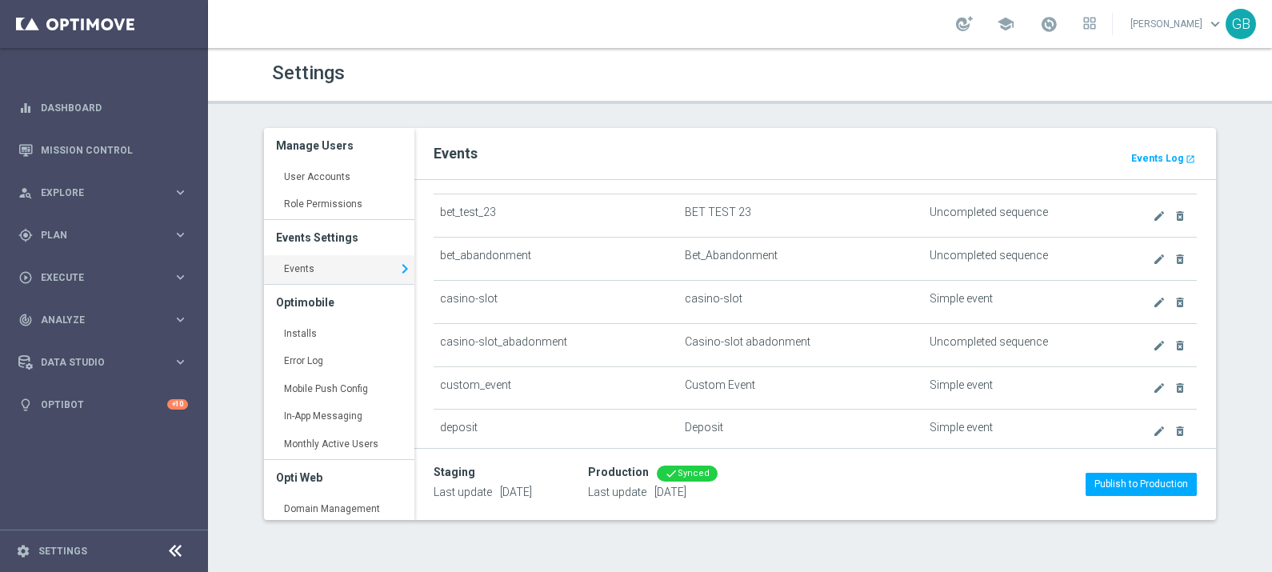
scroll to position [230, 0]
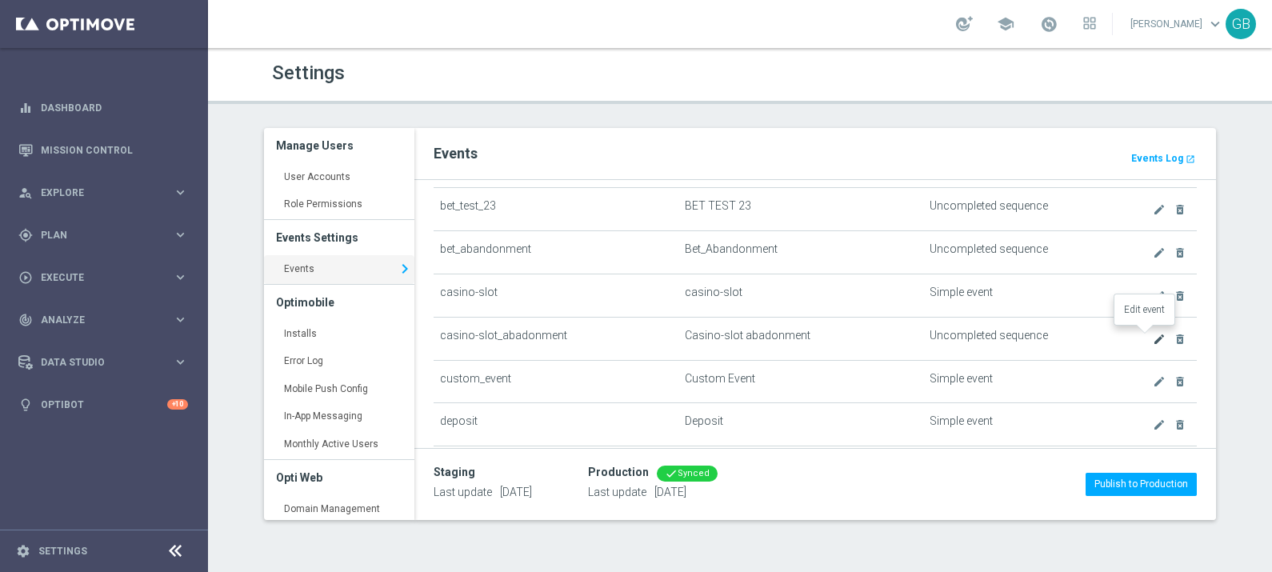
click at [1153, 335] on icon "create" at bounding box center [1159, 339] width 13 height 13
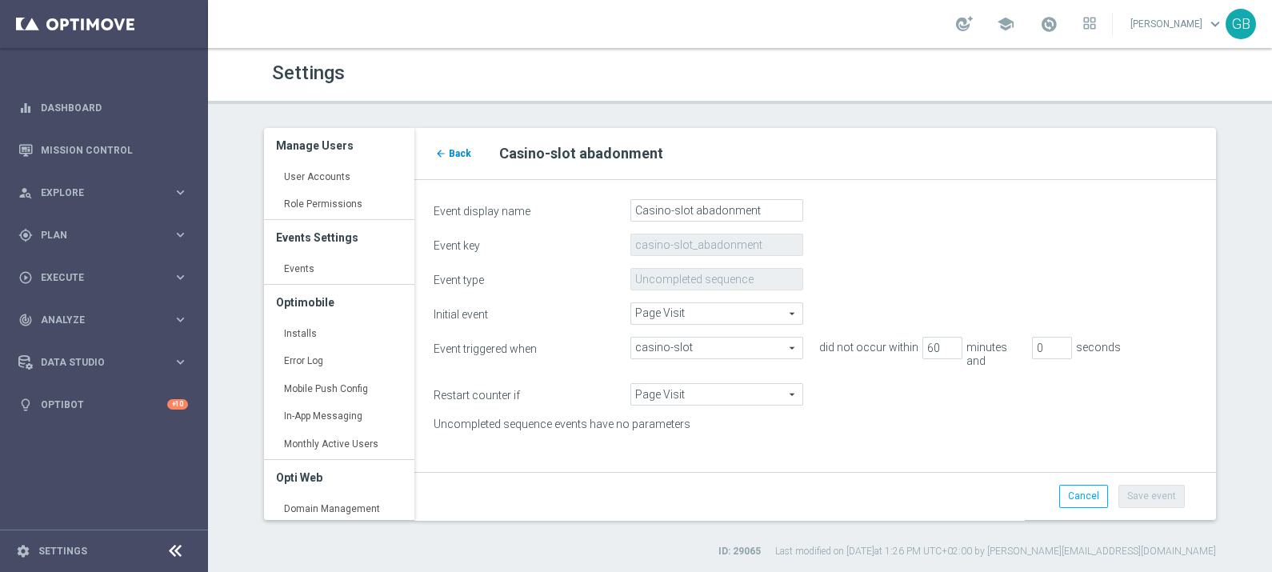
click at [452, 150] on span "Back" at bounding box center [460, 153] width 22 height 11
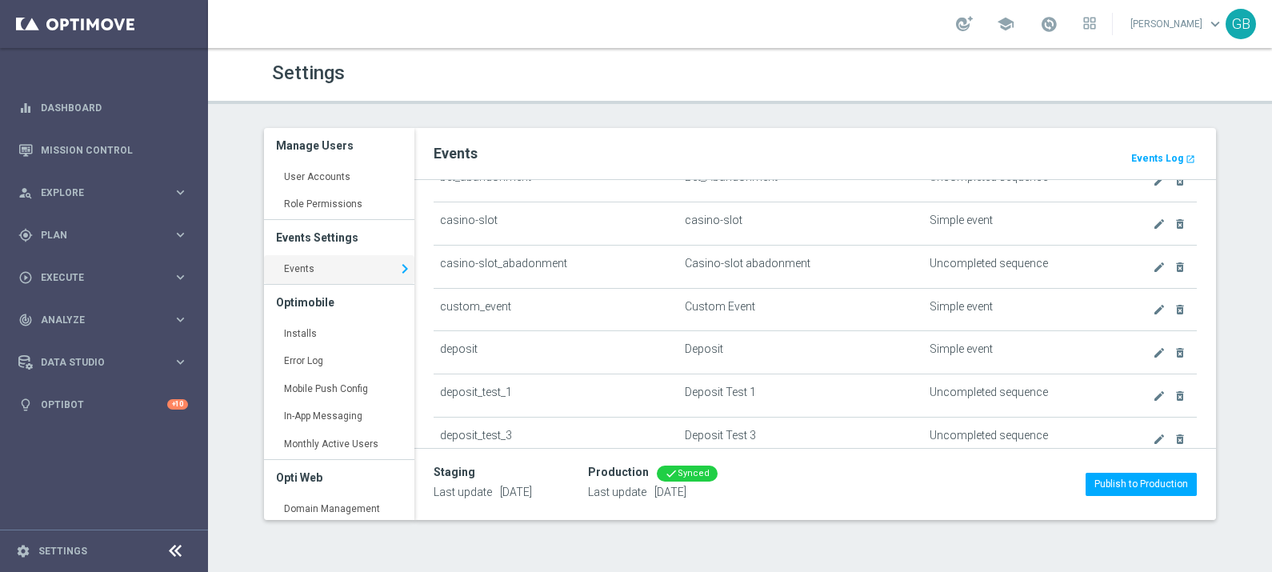
scroll to position [303, 0]
click at [1153, 304] on icon "create" at bounding box center [1159, 308] width 13 height 13
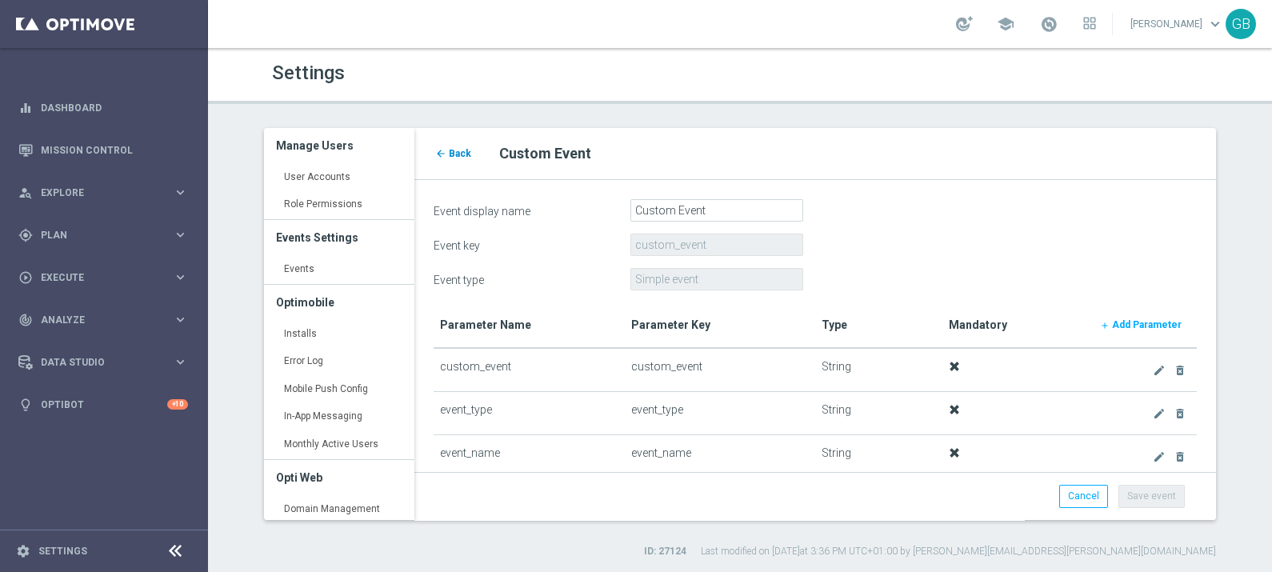
click at [440, 154] on icon "arrow_back" at bounding box center [440, 153] width 11 height 11
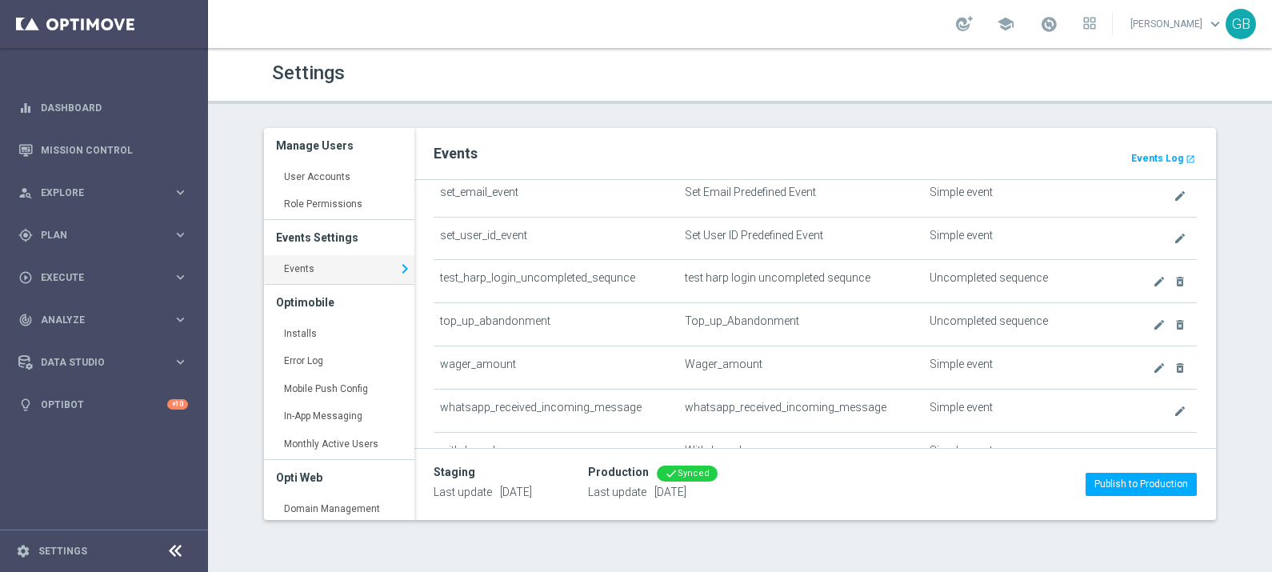
scroll to position [1235, 0]
click at [1153, 317] on icon "create" at bounding box center [1159, 323] width 13 height 13
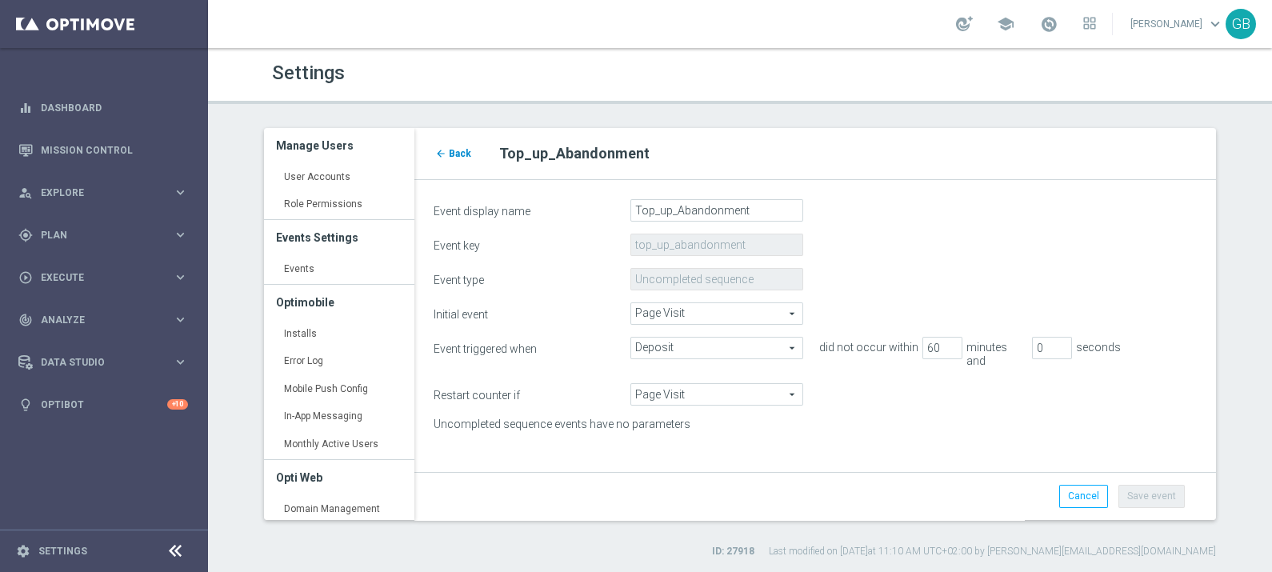
click at [457, 148] on span "Back" at bounding box center [460, 153] width 22 height 11
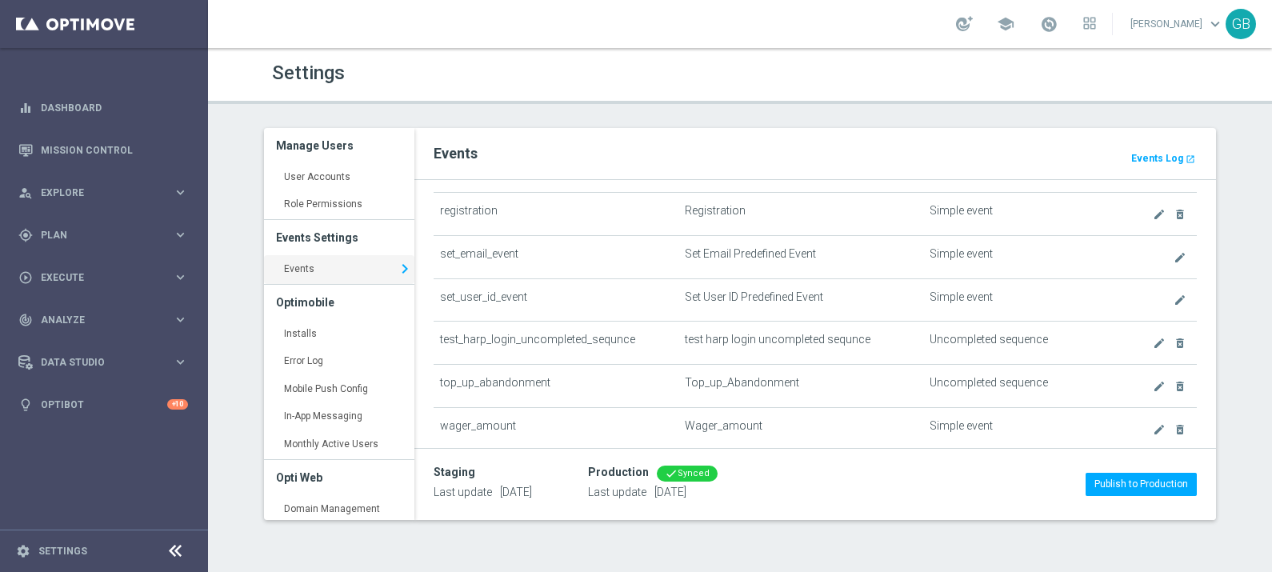
scroll to position [1275, 0]
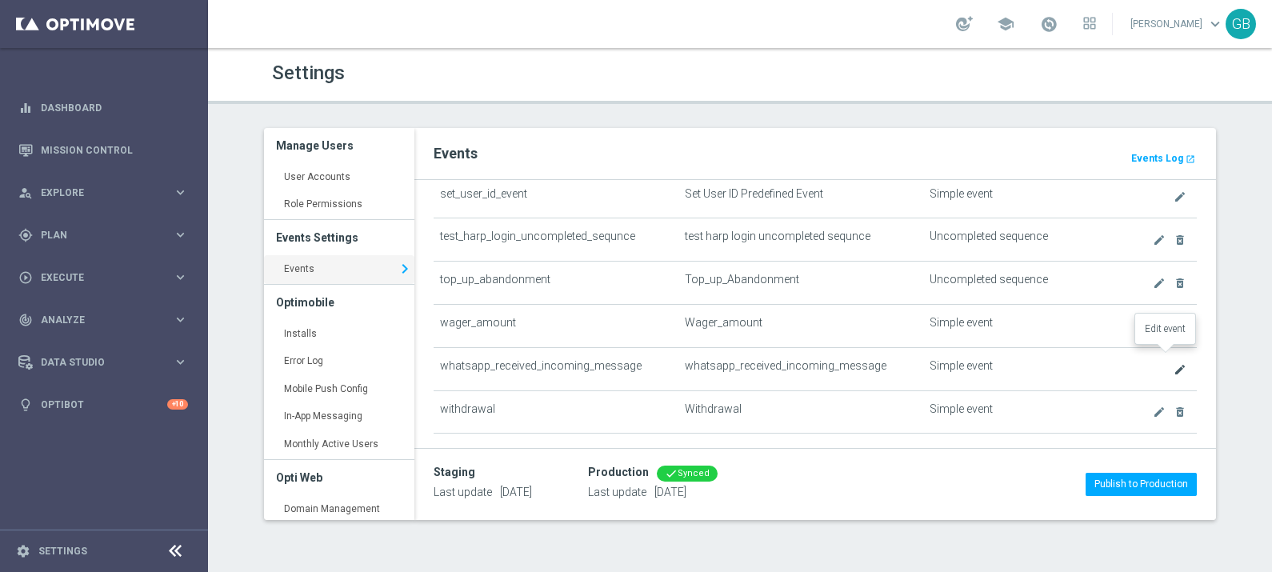
click at [1174, 363] on icon "create" at bounding box center [1180, 369] width 13 height 13
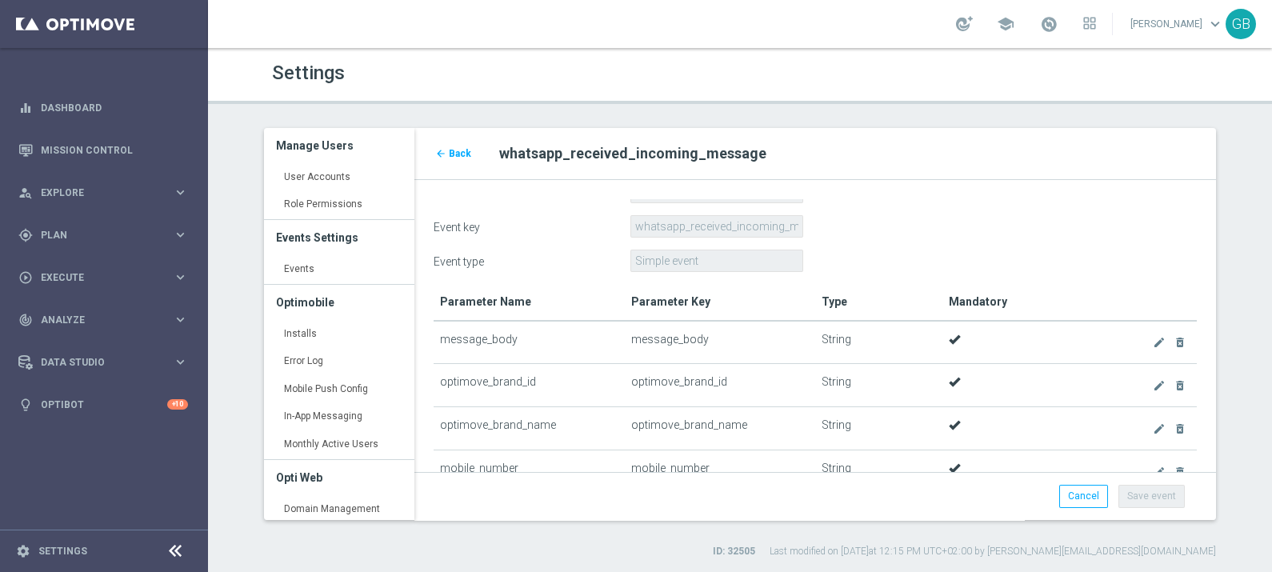
scroll to position [0, 11]
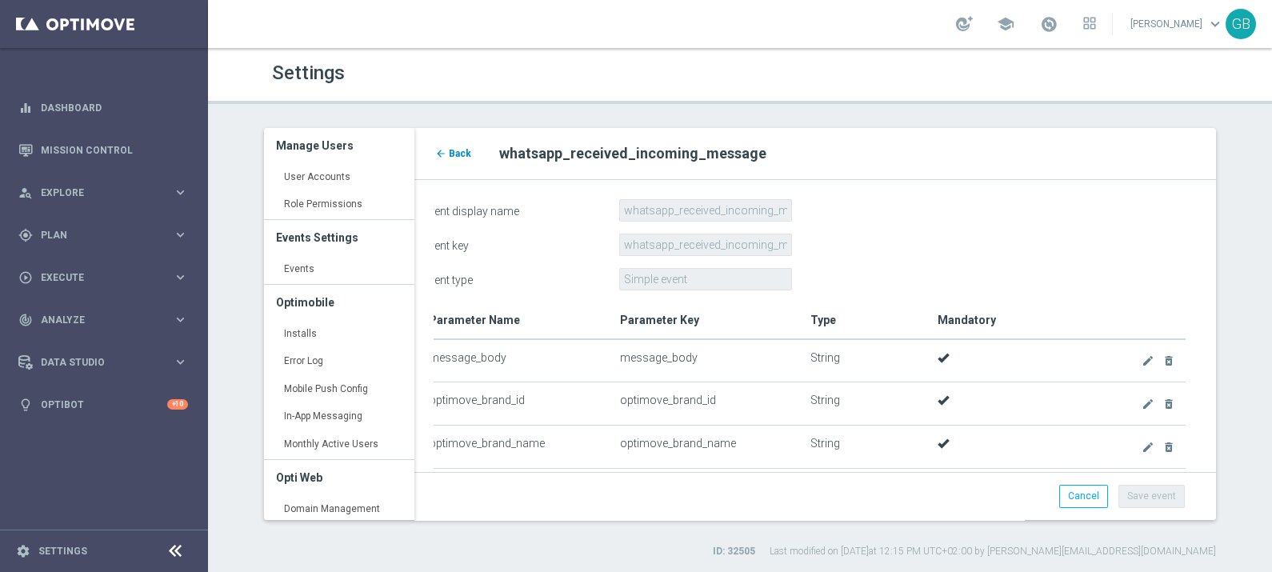
click at [456, 150] on span "Back" at bounding box center [460, 153] width 22 height 11
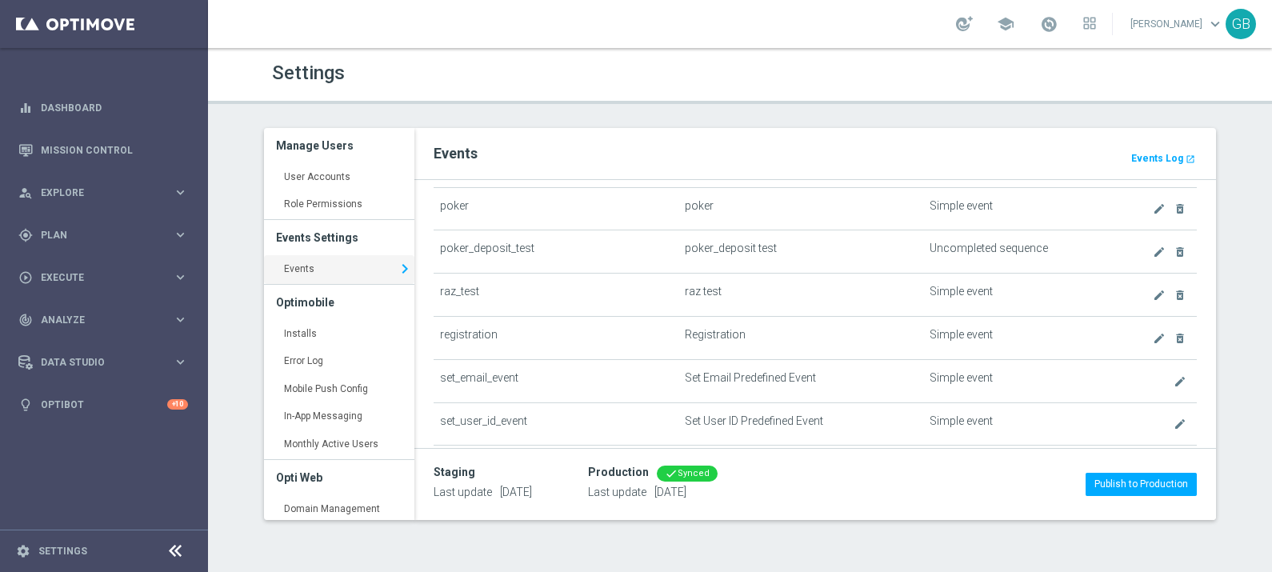
scroll to position [1275, 0]
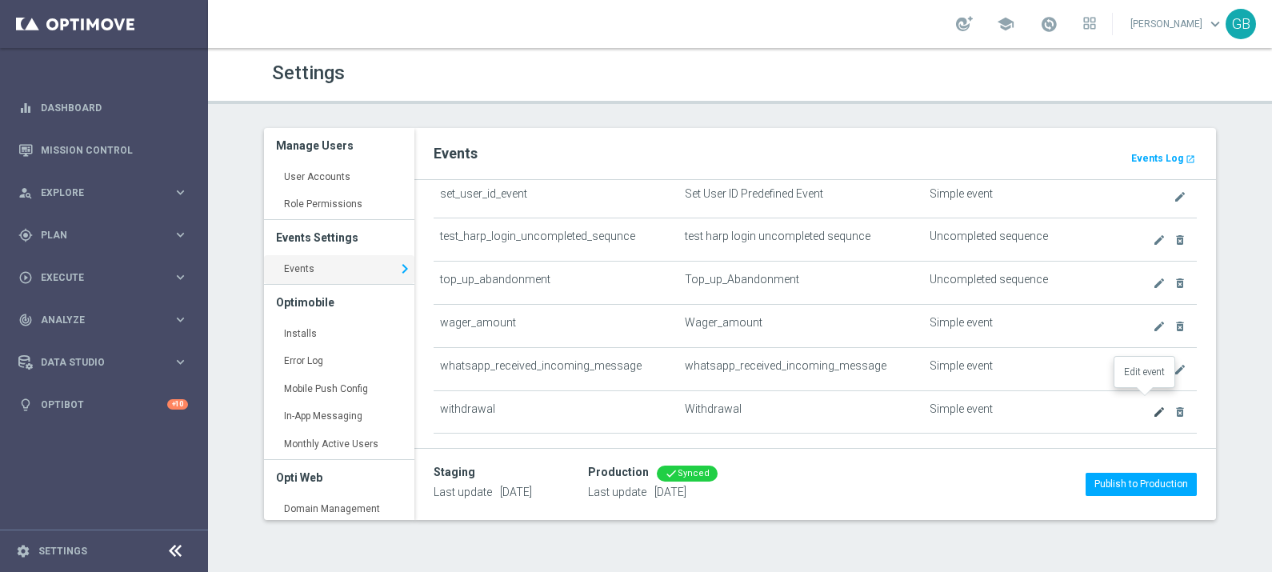
click at [1153, 406] on icon "create" at bounding box center [1159, 412] width 13 height 13
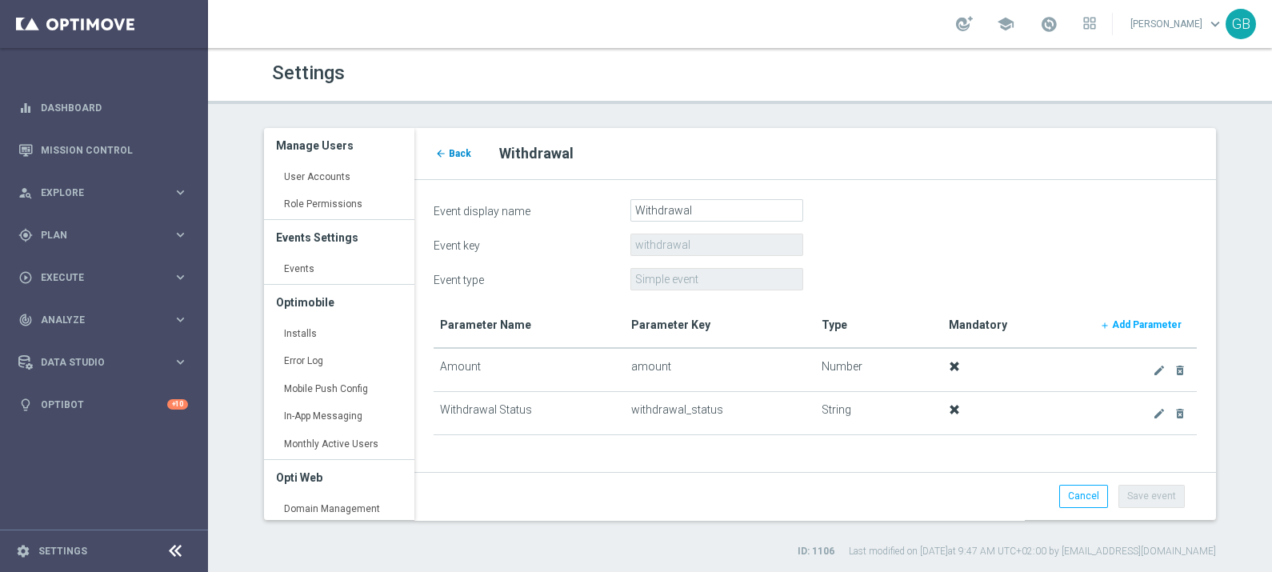
click at [454, 150] on span "Back" at bounding box center [460, 153] width 22 height 11
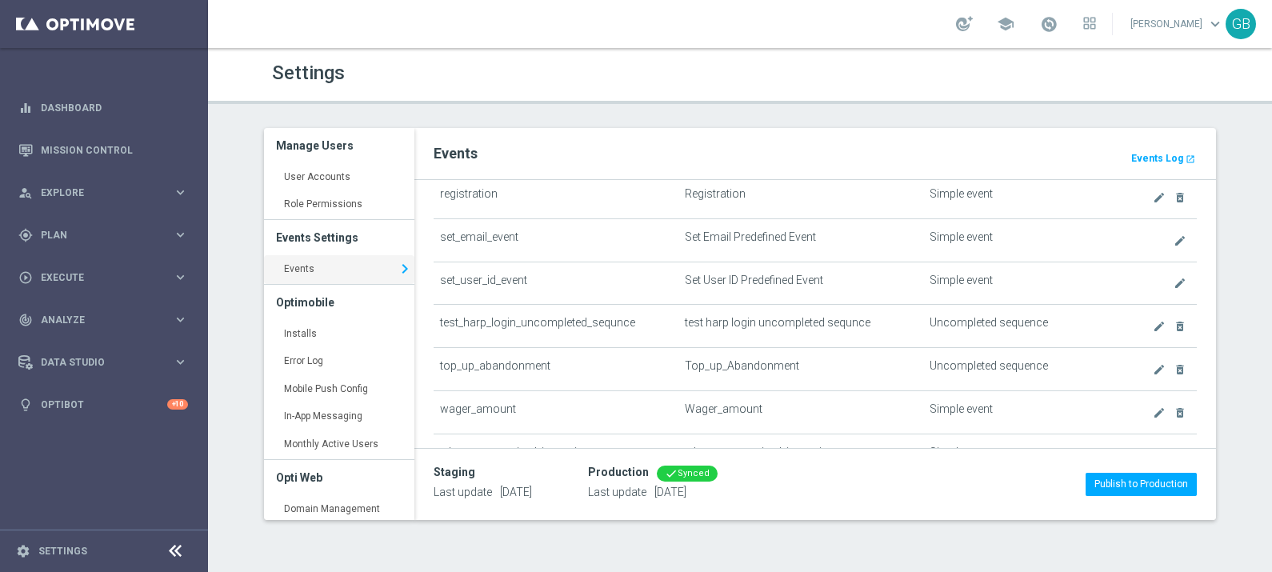
scroll to position [1275, 0]
